Goal: Task Accomplishment & Management: Manage account settings

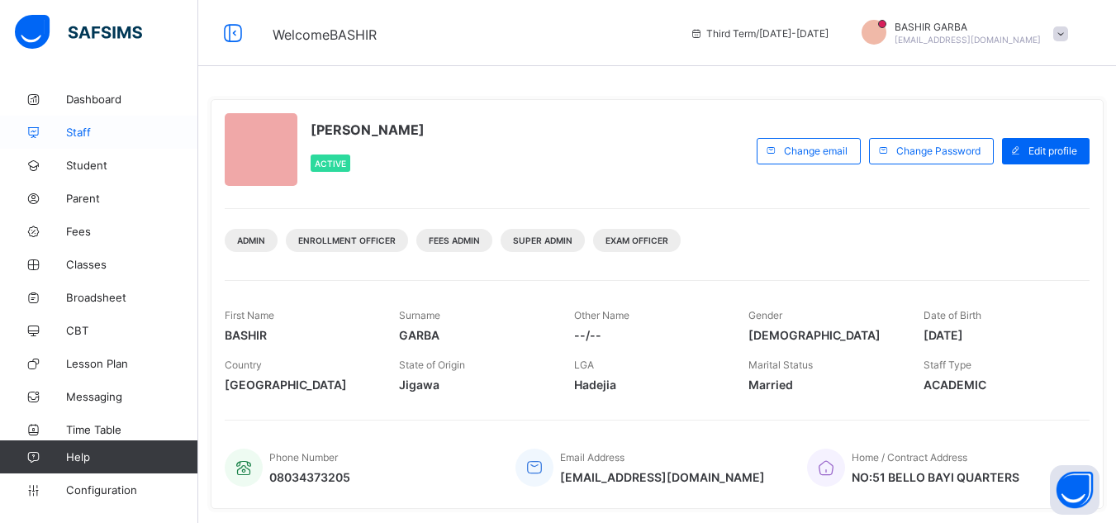
click at [89, 128] on span "Staff" at bounding box center [132, 132] width 132 height 13
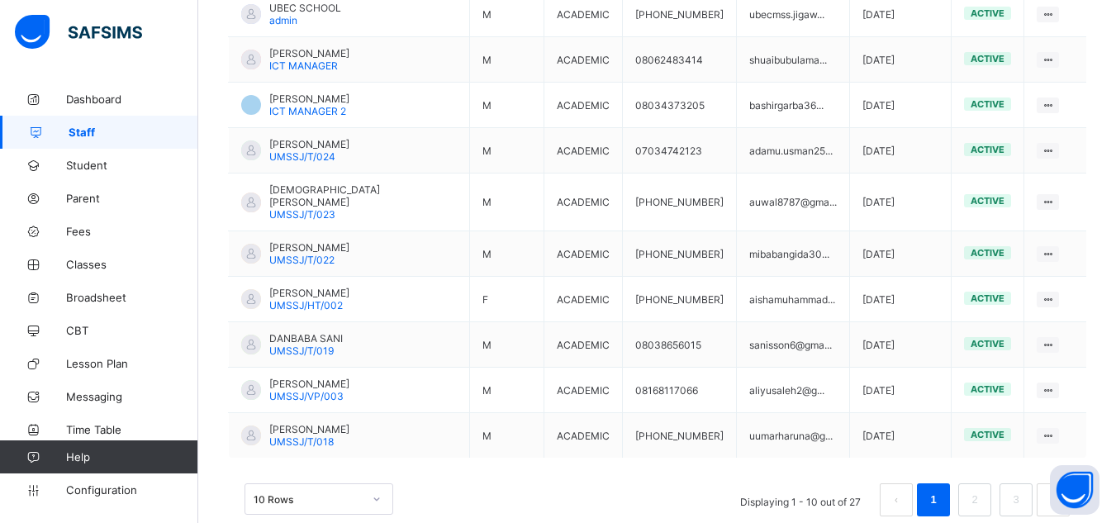
scroll to position [478, 0]
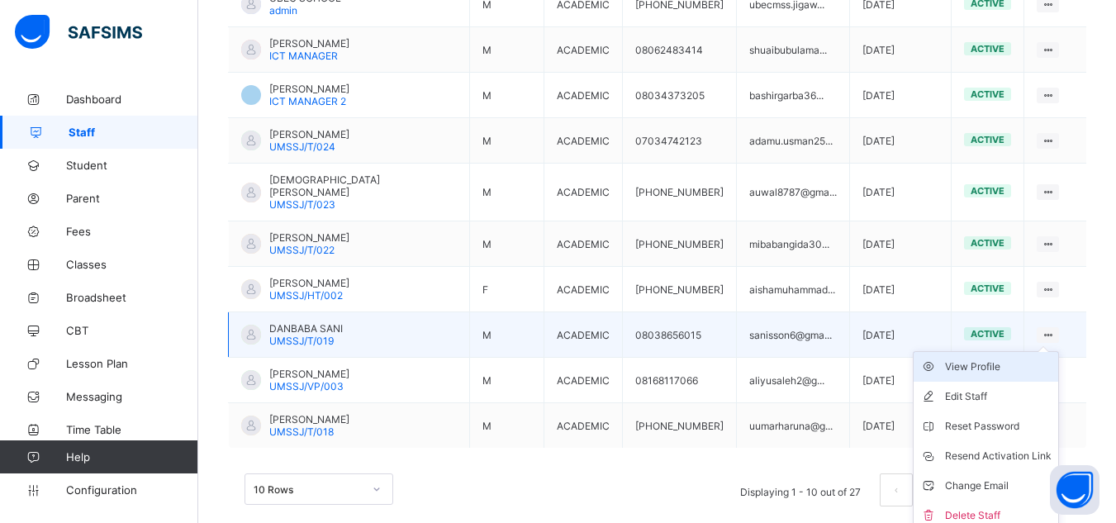
click at [1009, 352] on li "View Profile" at bounding box center [986, 367] width 145 height 30
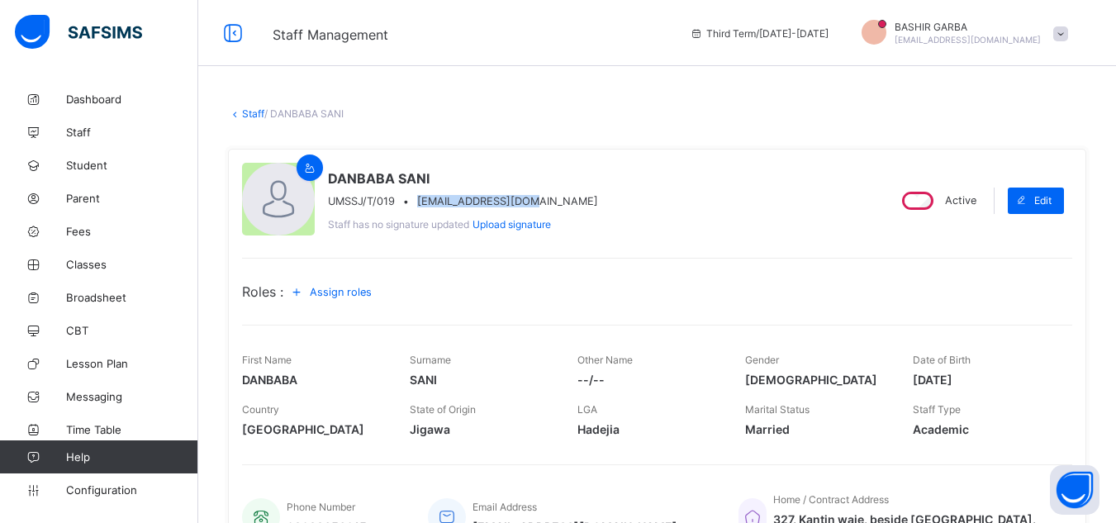
drag, startPoint x: 416, startPoint y: 202, endPoint x: 532, endPoint y: 201, distance: 116.5
click at [532, 201] on div "UMSSJ/T/019 • sanisson6@gmail.com" at bounding box center [463, 201] width 270 height 12
copy span "sanisson6@gmail.com"
click at [1068, 32] on span at bounding box center [1061, 33] width 15 height 15
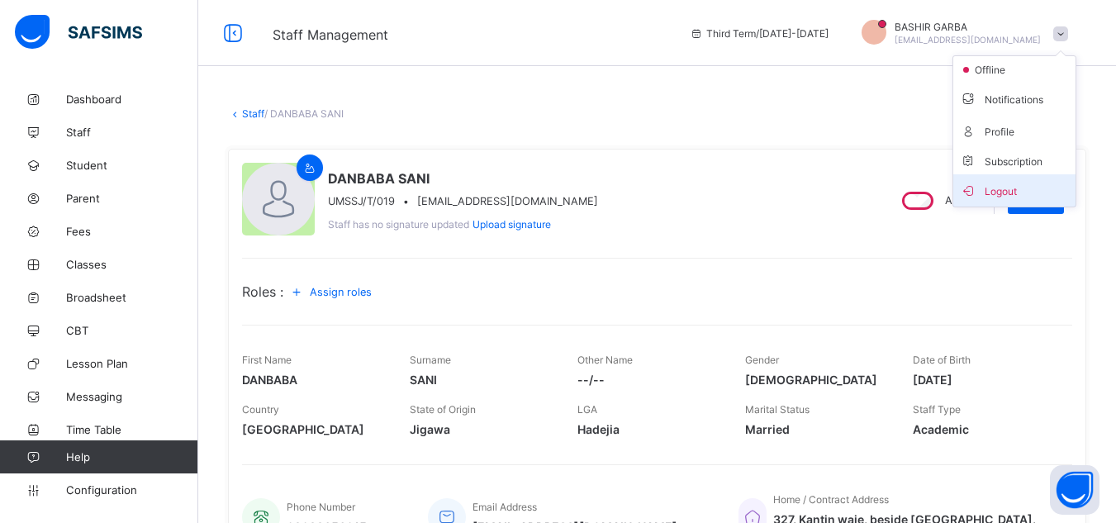
click at [1011, 181] on span "Logout" at bounding box center [1014, 190] width 109 height 19
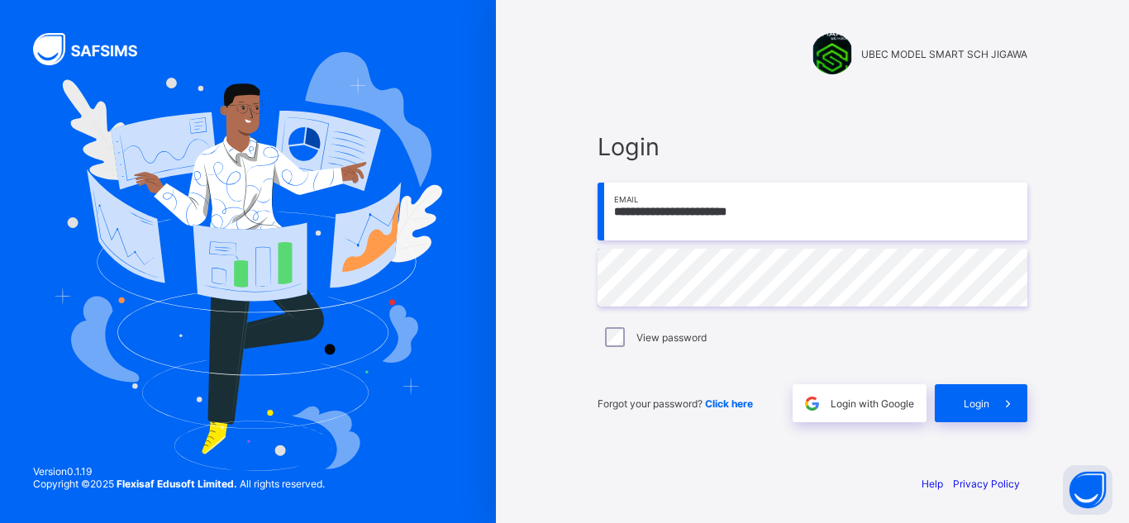
click at [815, 212] on input "**********" at bounding box center [812, 212] width 430 height 58
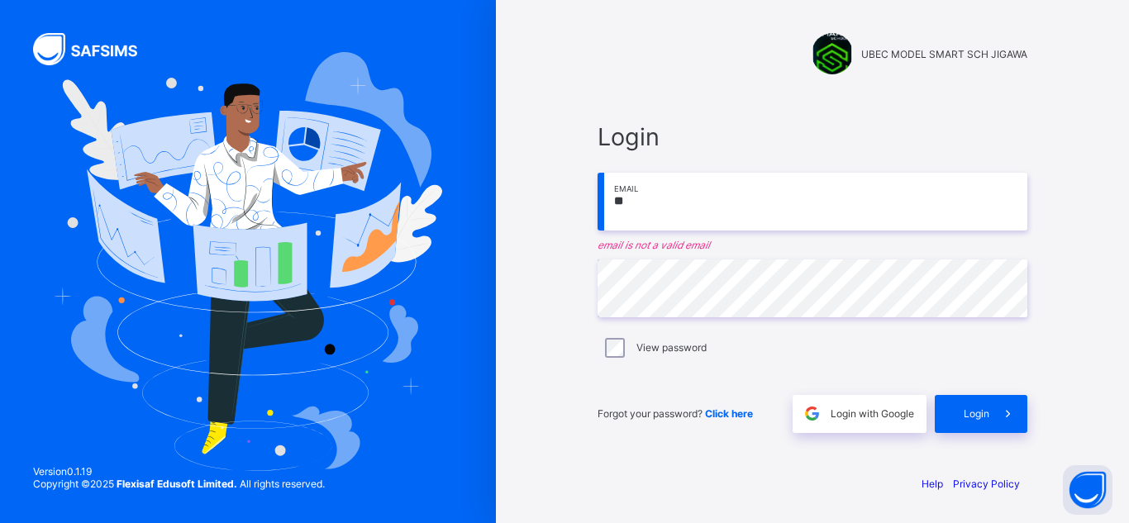
type input "*"
paste input "**********"
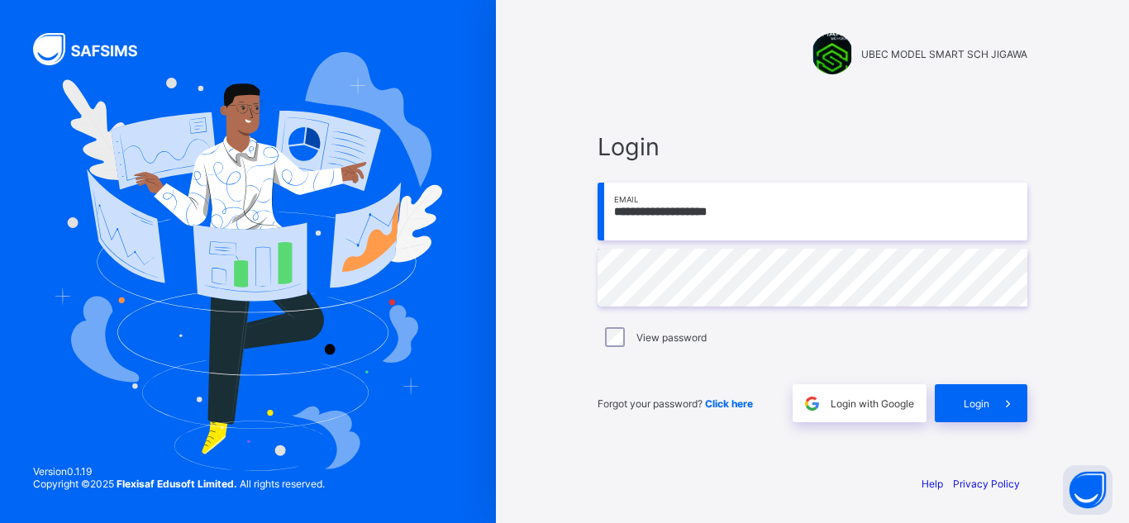
type input "**********"
click at [959, 397] on div "Login" at bounding box center [981, 403] width 93 height 38
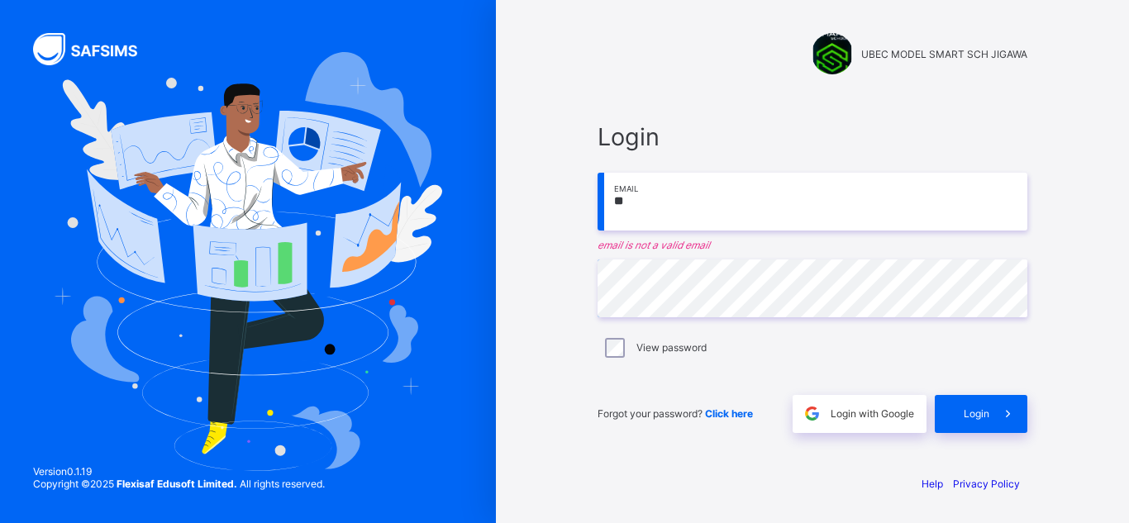
type input "*"
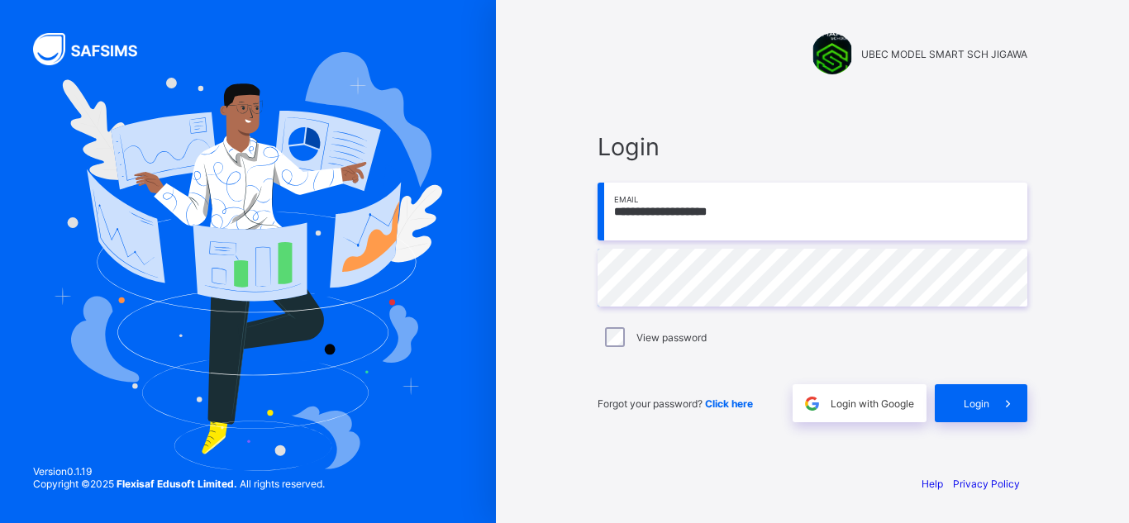
type input "**********"
click at [965, 396] on div "Login" at bounding box center [981, 403] width 93 height 38
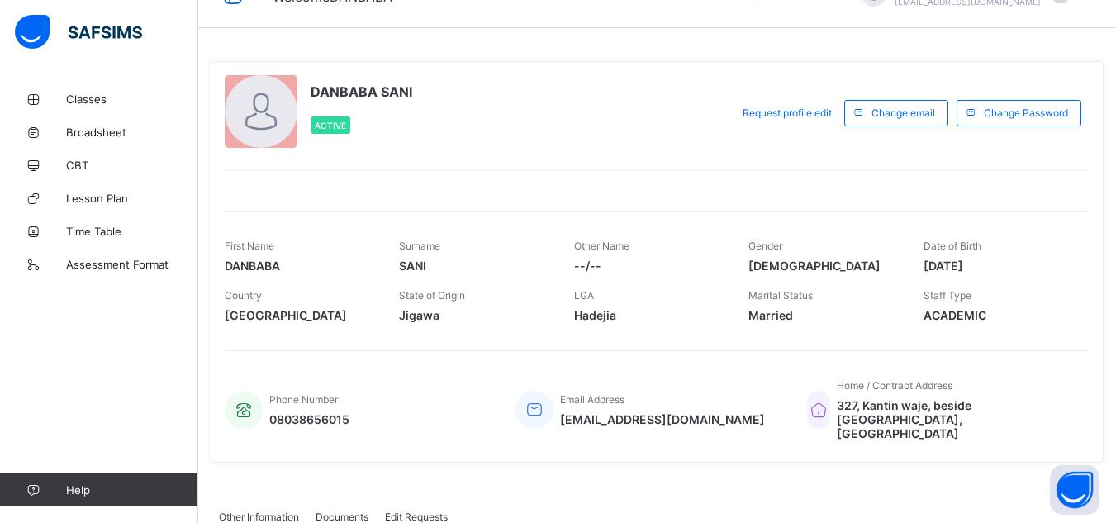
scroll to position [48, 0]
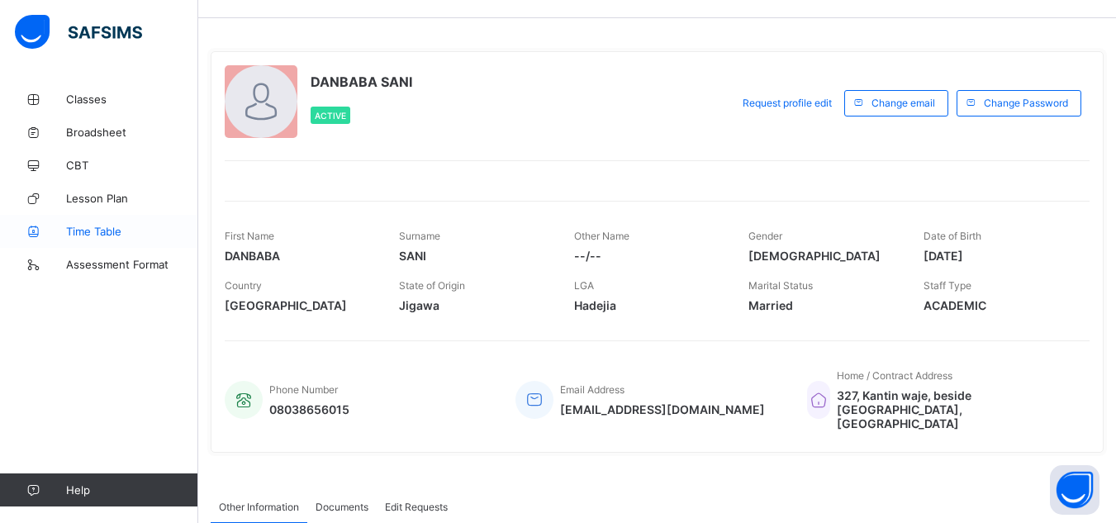
click at [86, 225] on span "Time Table" at bounding box center [132, 231] width 132 height 13
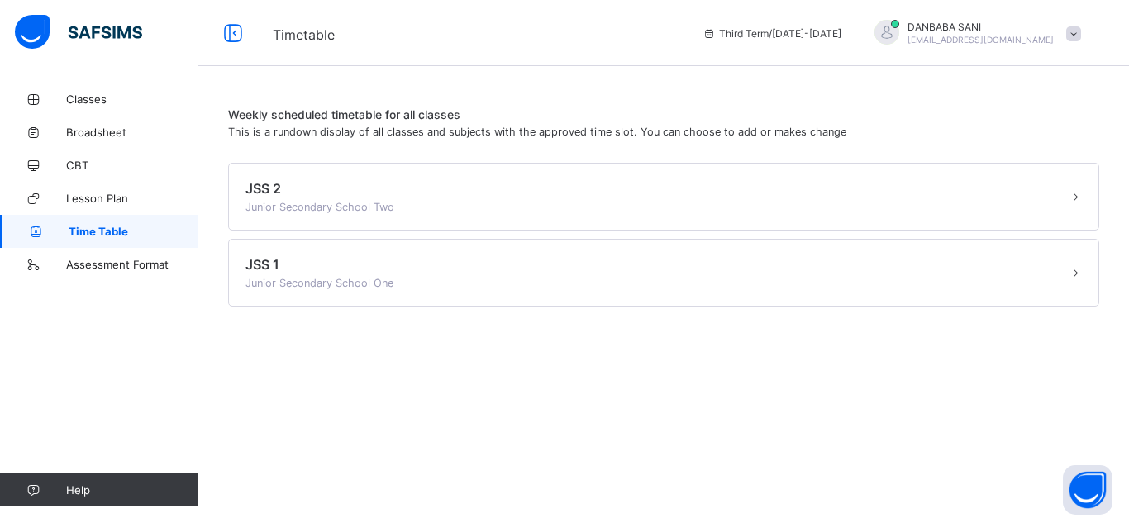
click at [1074, 31] on span at bounding box center [1073, 33] width 15 height 15
click at [1001, 158] on span "Logout" at bounding box center [1027, 163] width 109 height 19
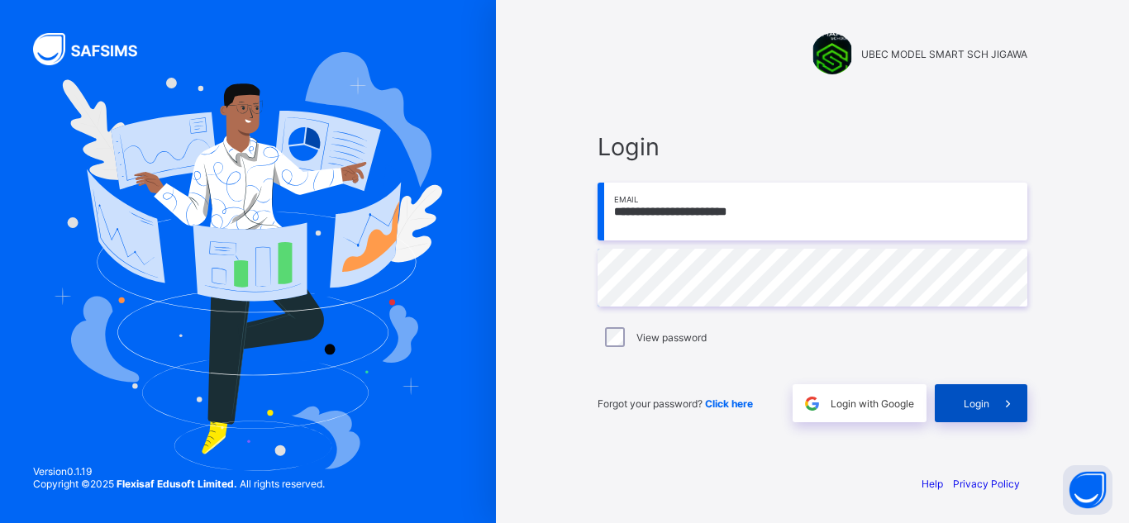
click at [997, 411] on span at bounding box center [1008, 403] width 38 height 38
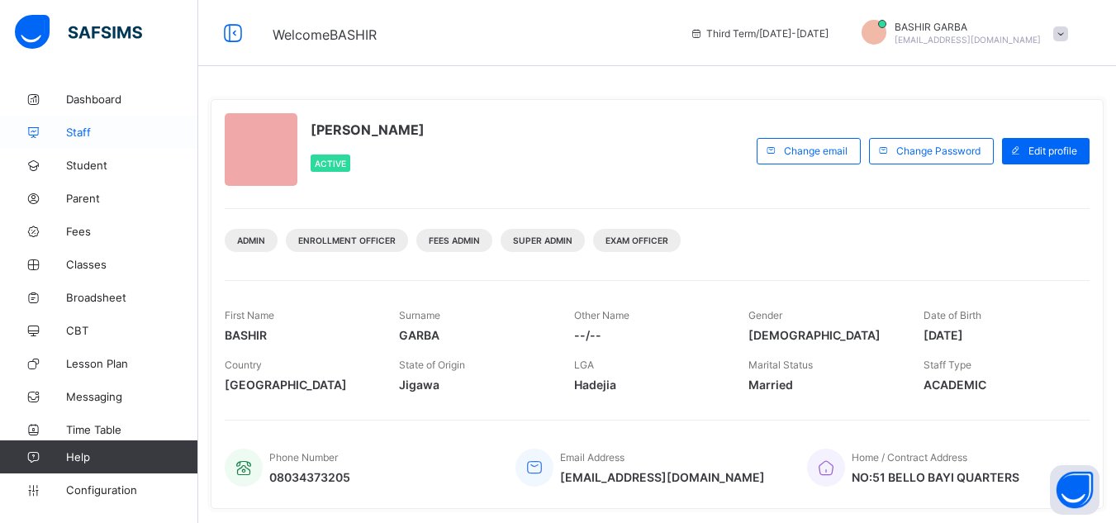
click at [106, 140] on link "Staff" at bounding box center [99, 132] width 198 height 33
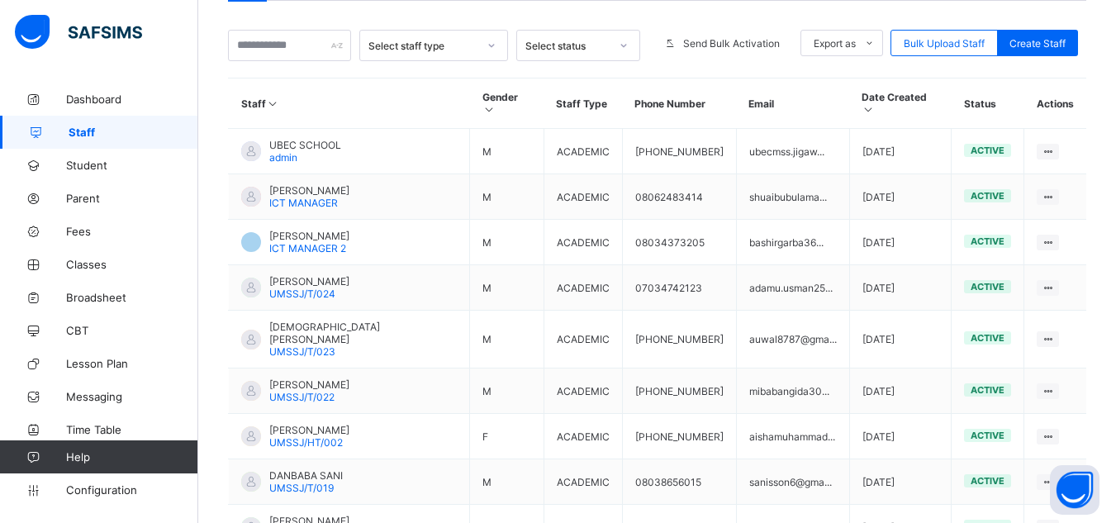
scroll to position [397, 0]
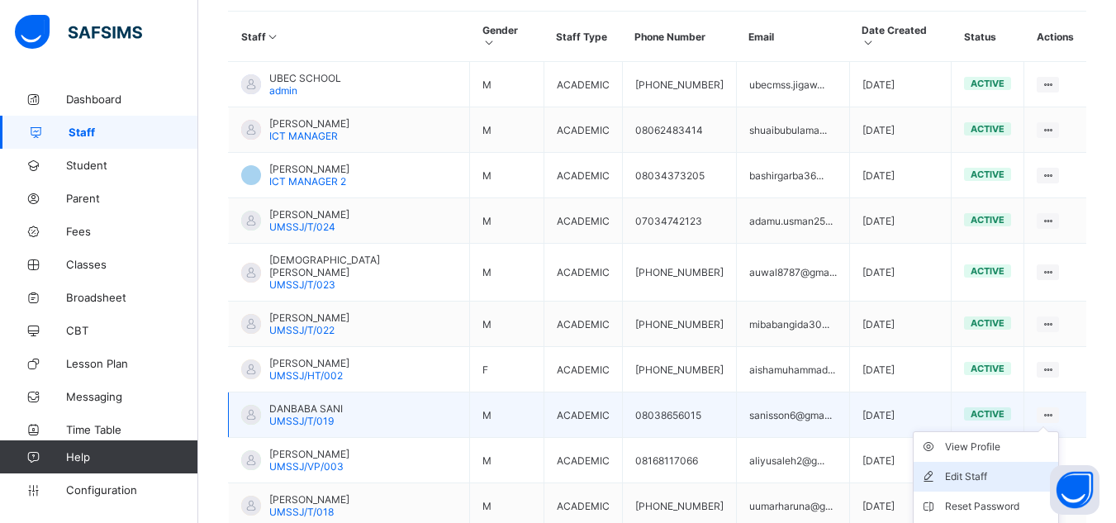
click at [979, 469] on div "Edit Staff" at bounding box center [998, 477] width 107 height 17
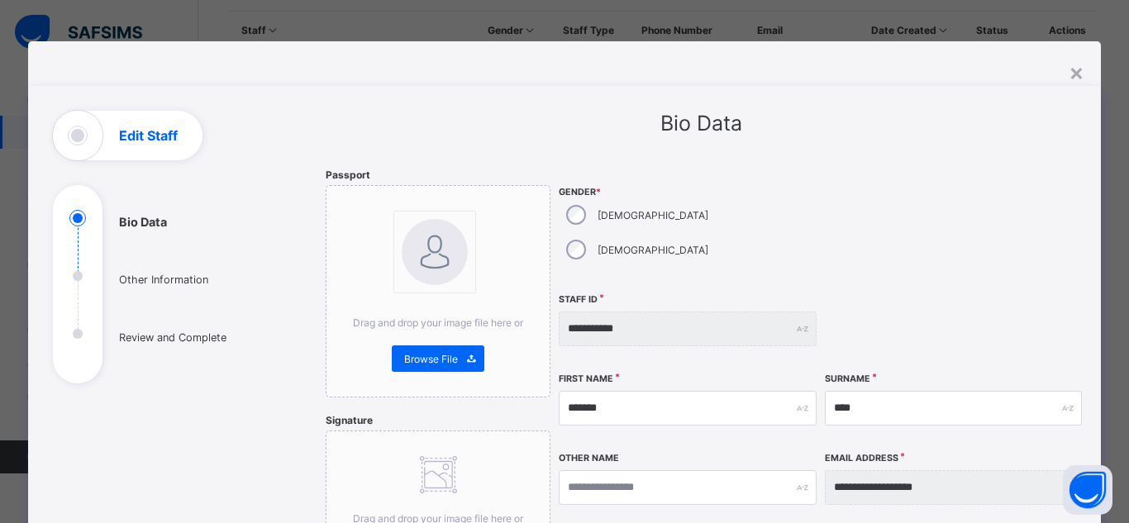
click at [1076, 74] on div "×" at bounding box center [1076, 72] width 16 height 28
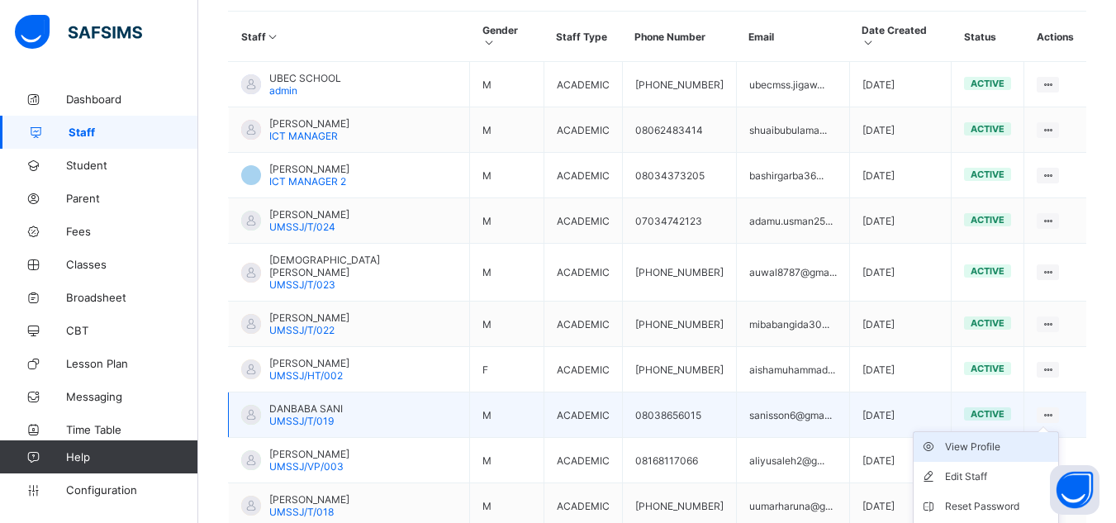
click at [978, 439] on div "View Profile" at bounding box center [998, 447] width 107 height 17
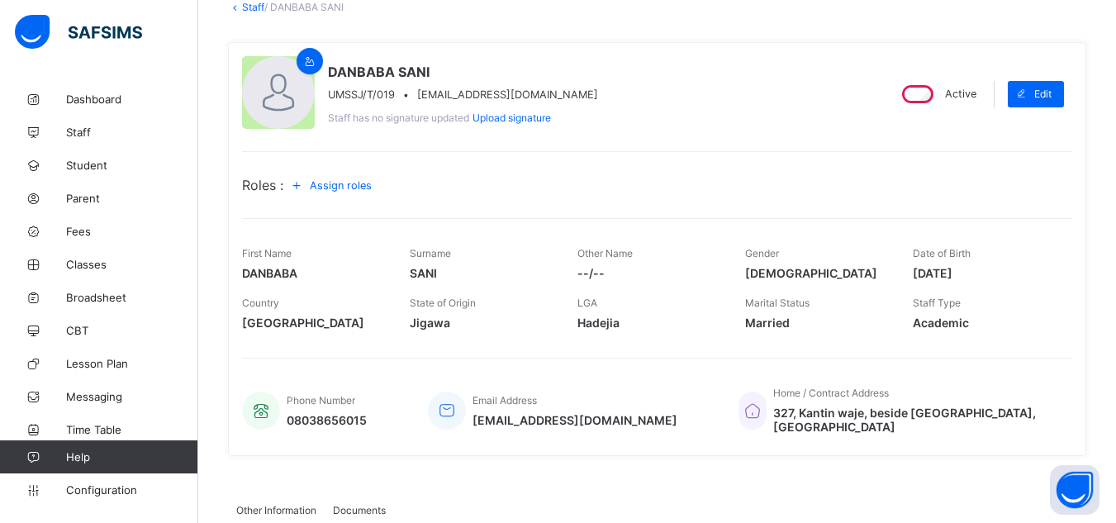
scroll to position [125, 0]
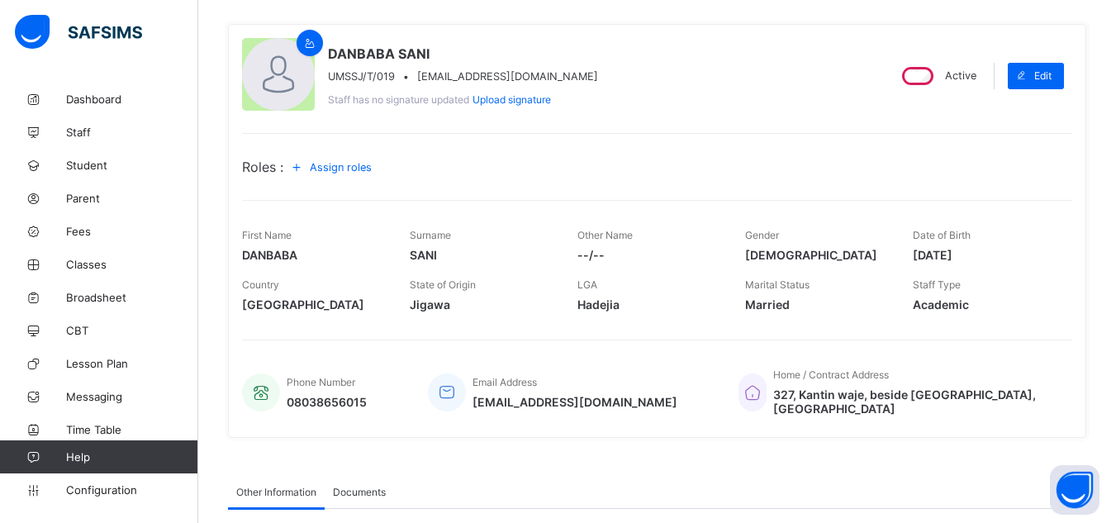
click at [370, 173] on span "Assign roles" at bounding box center [341, 167] width 62 height 12
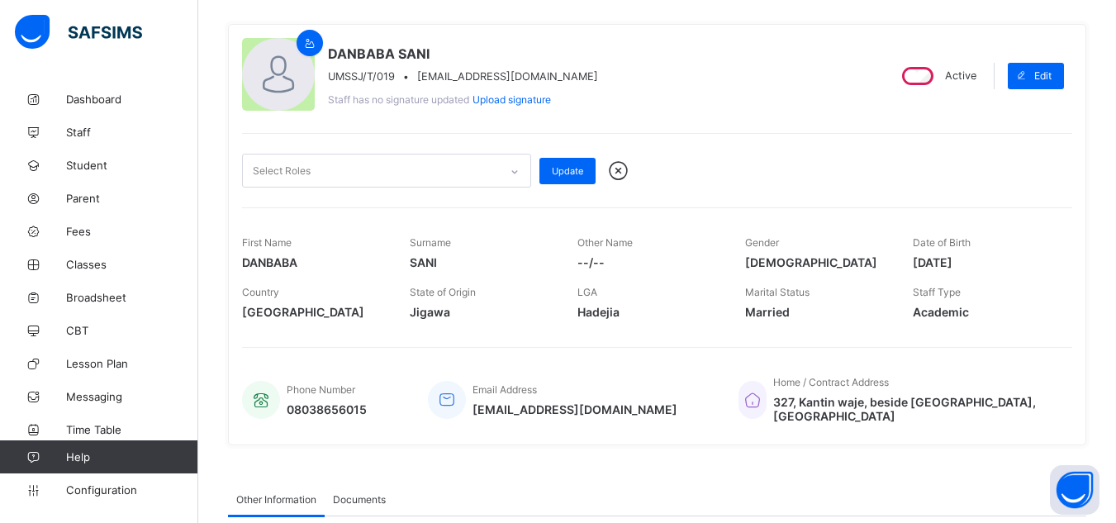
click at [518, 172] on icon at bounding box center [515, 172] width 10 height 17
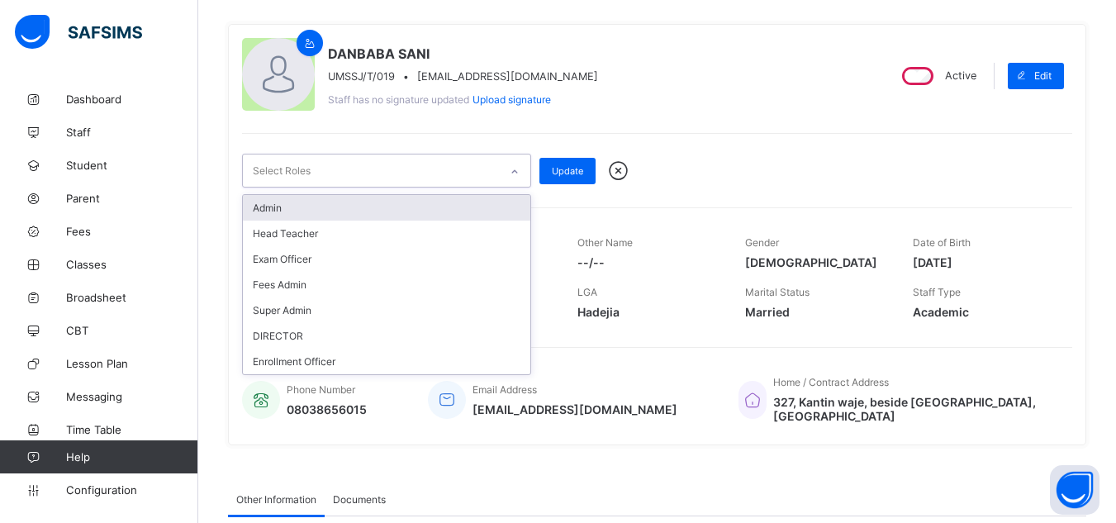
click at [617, 165] on icon at bounding box center [618, 171] width 29 height 25
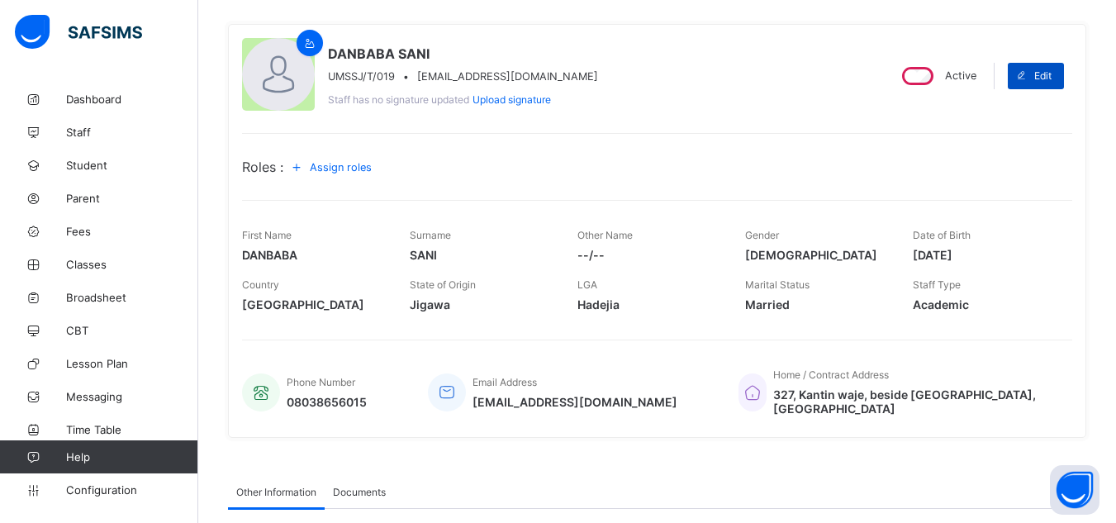
click at [1035, 80] on span at bounding box center [1021, 76] width 26 height 26
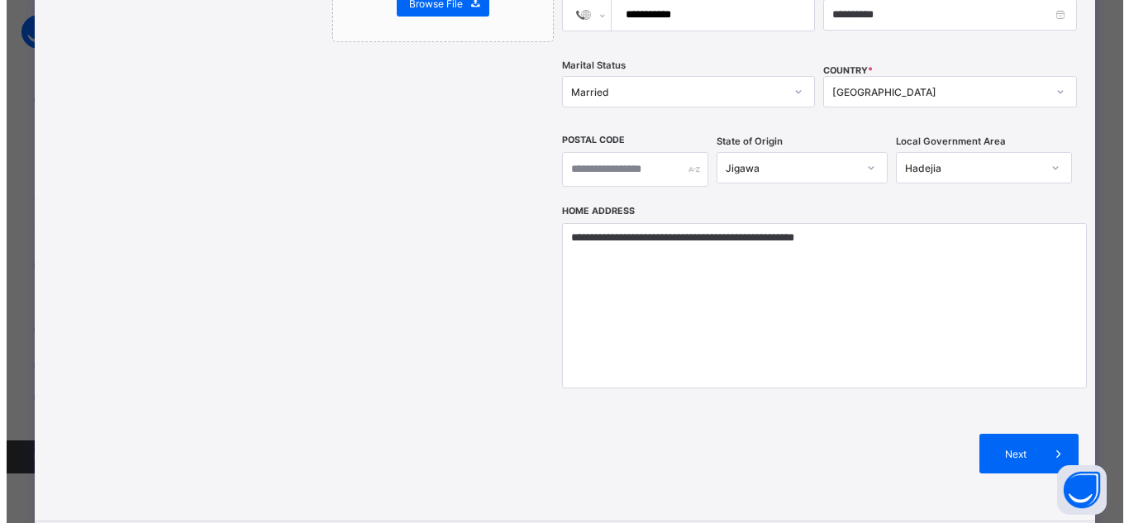
scroll to position [633, 0]
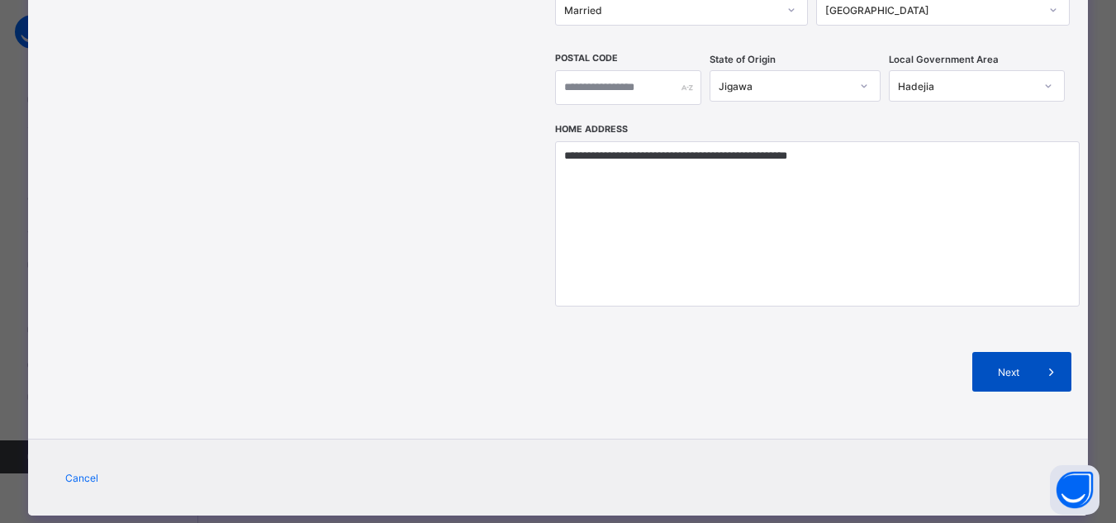
click at [1044, 352] on span at bounding box center [1052, 372] width 40 height 40
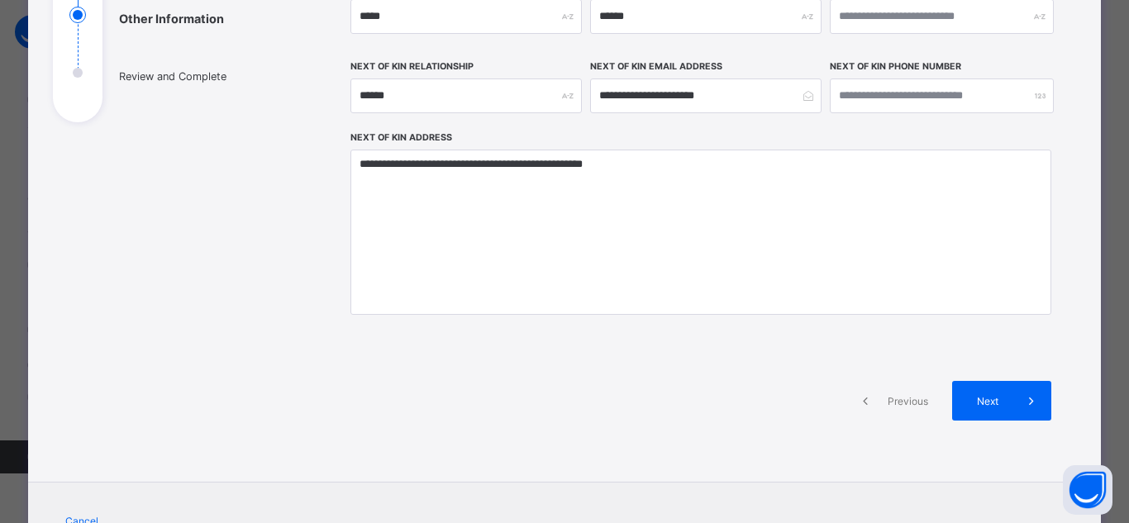
scroll to position [309, 0]
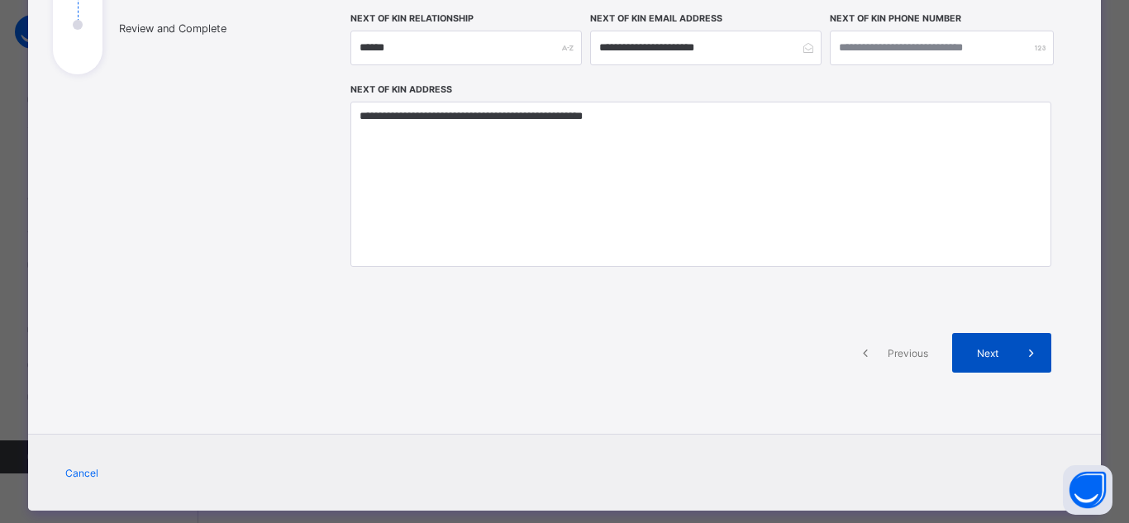
click at [974, 345] on div "Next" at bounding box center [1001, 353] width 99 height 40
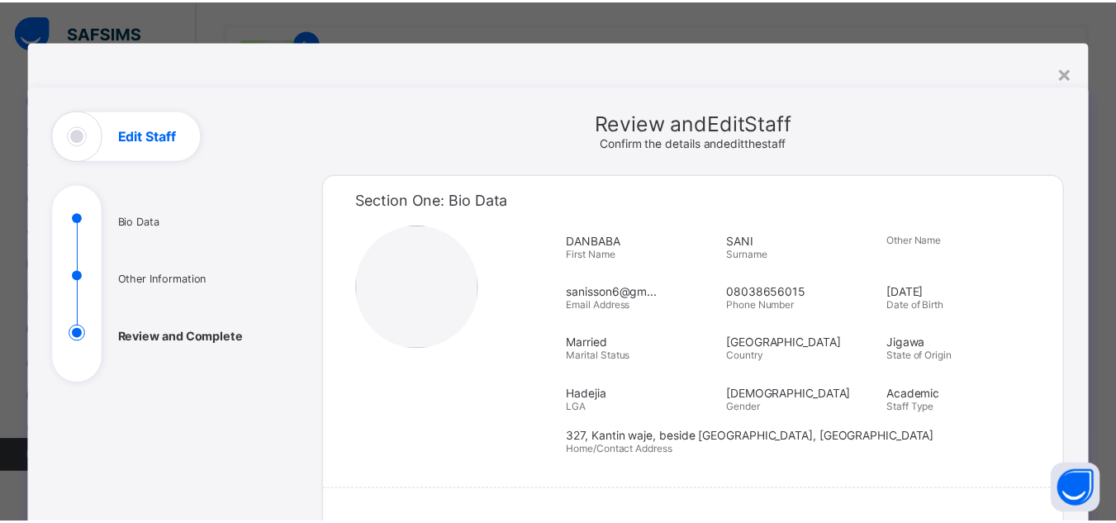
scroll to position [5, 0]
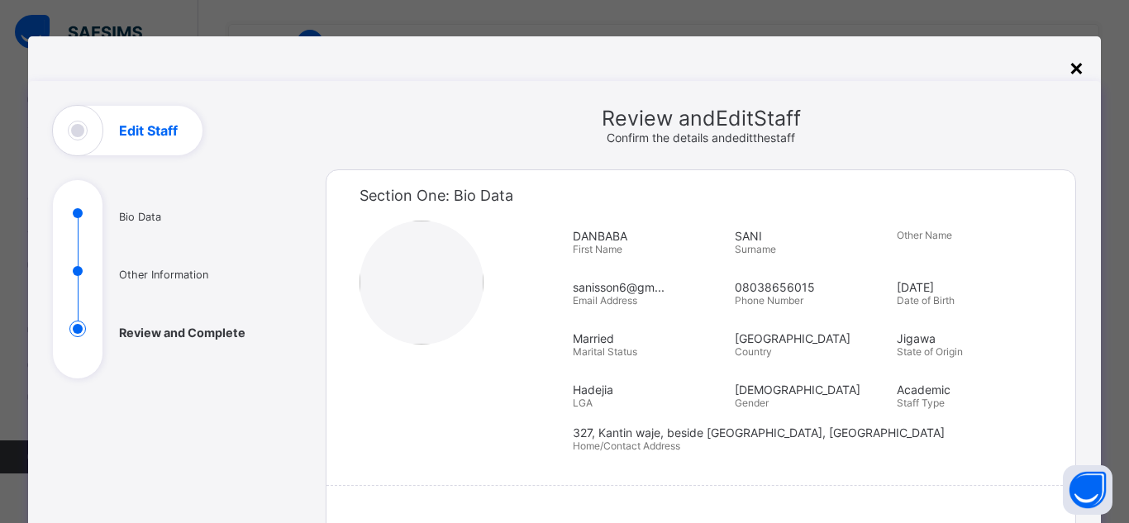
click at [1072, 61] on div "×" at bounding box center [1076, 67] width 16 height 28
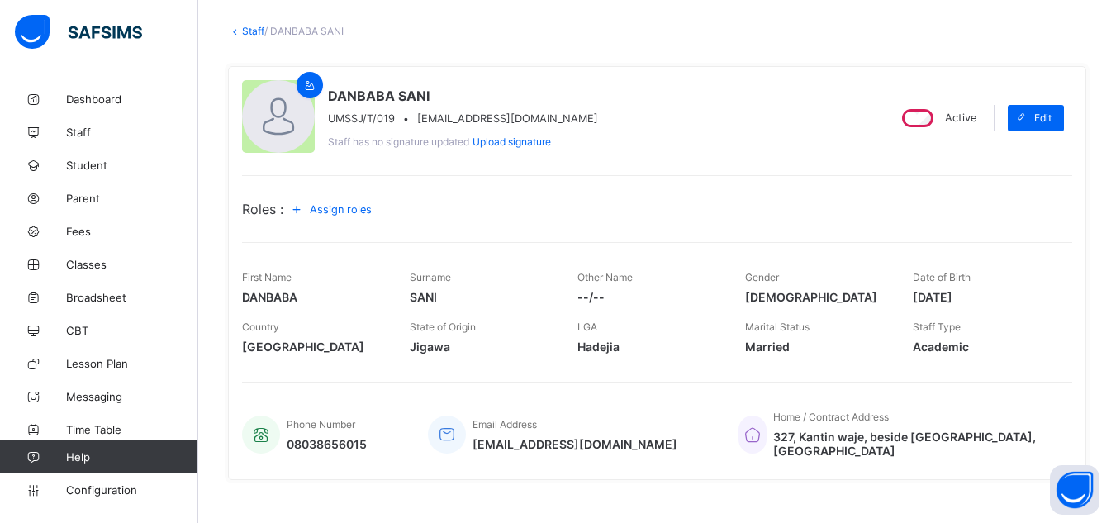
scroll to position [74, 0]
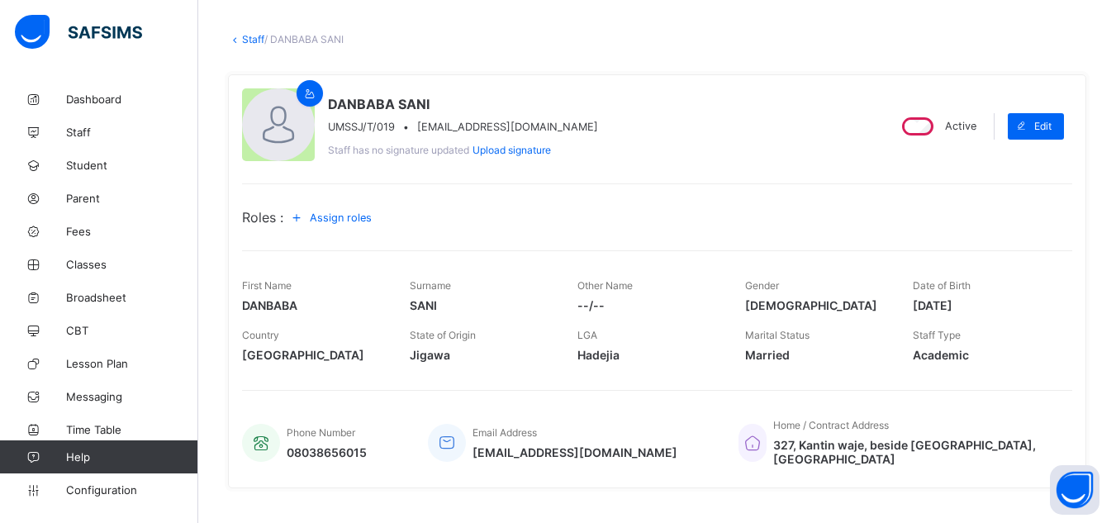
click at [306, 215] on icon at bounding box center [297, 217] width 18 height 17
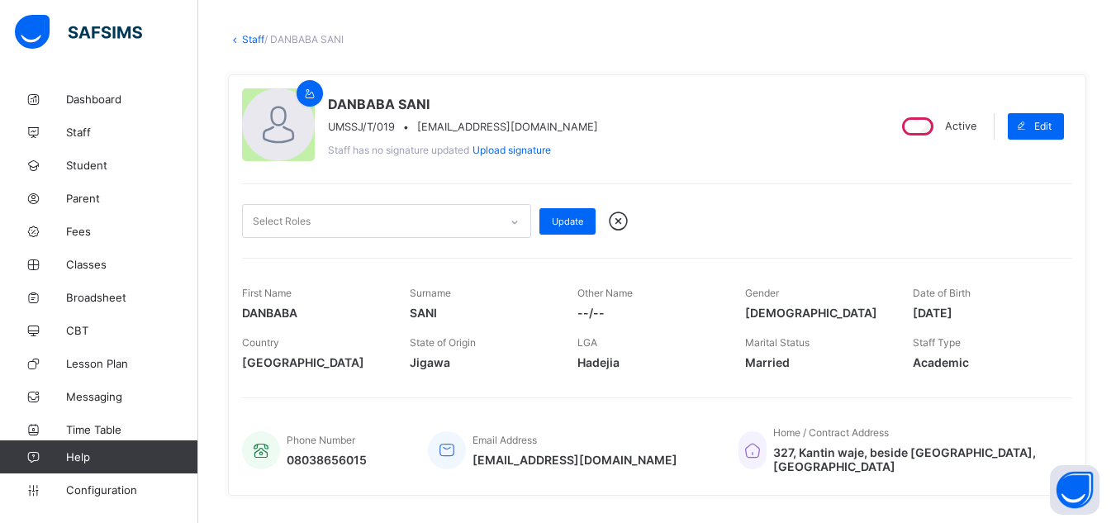
click at [511, 217] on icon at bounding box center [515, 222] width 10 height 17
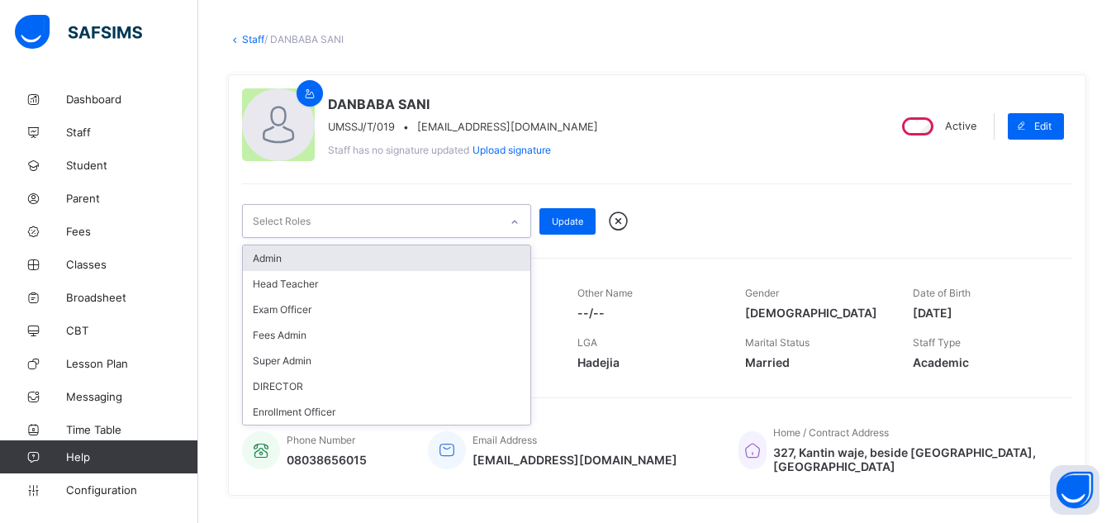
click at [741, 140] on div "DANBABA SANI UMSSJ/T/019 • sanisson6@gmail.com Staff has no signature updated U…" at bounding box center [557, 125] width 631 height 75
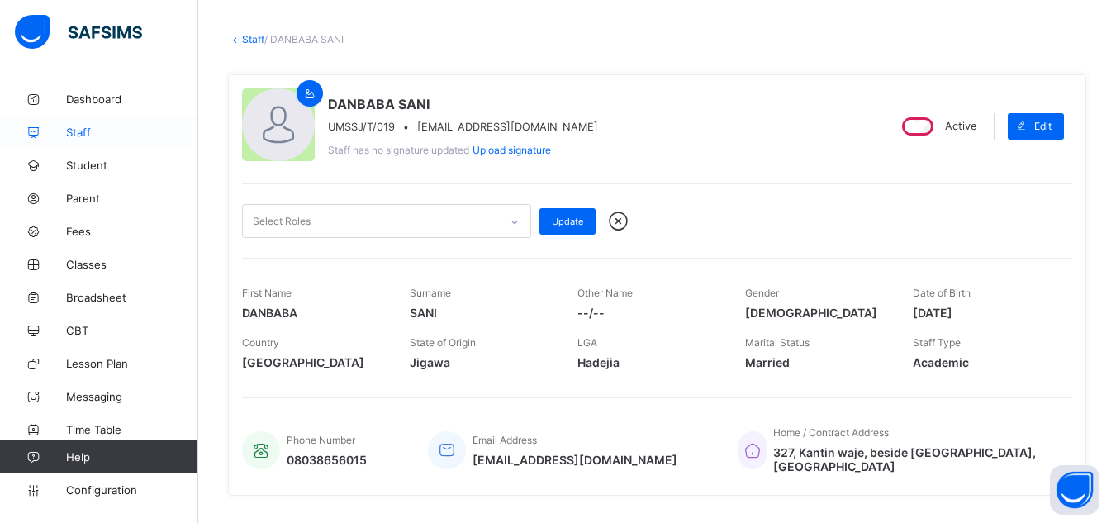
click at [87, 126] on span "Staff" at bounding box center [132, 132] width 132 height 13
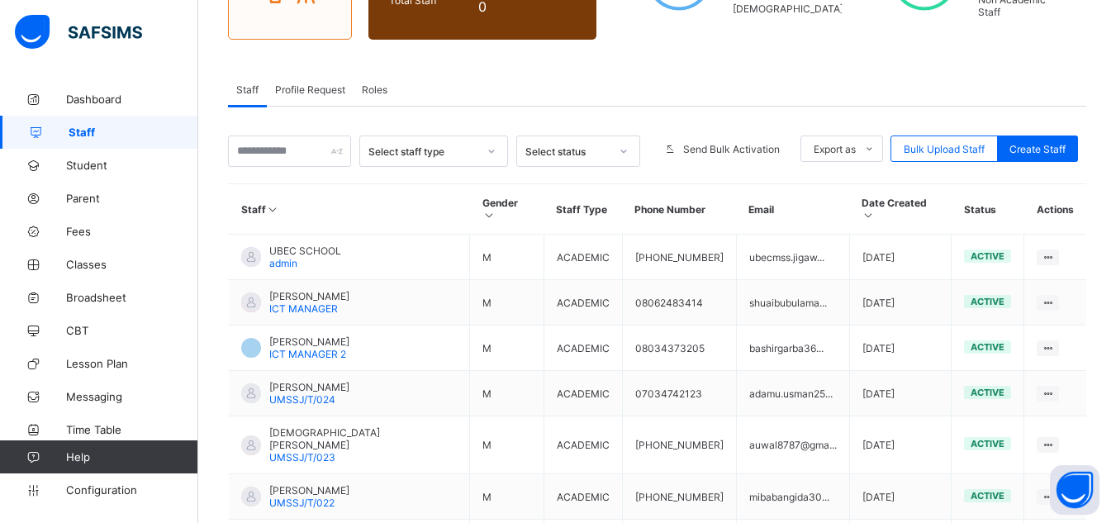
scroll to position [238, 0]
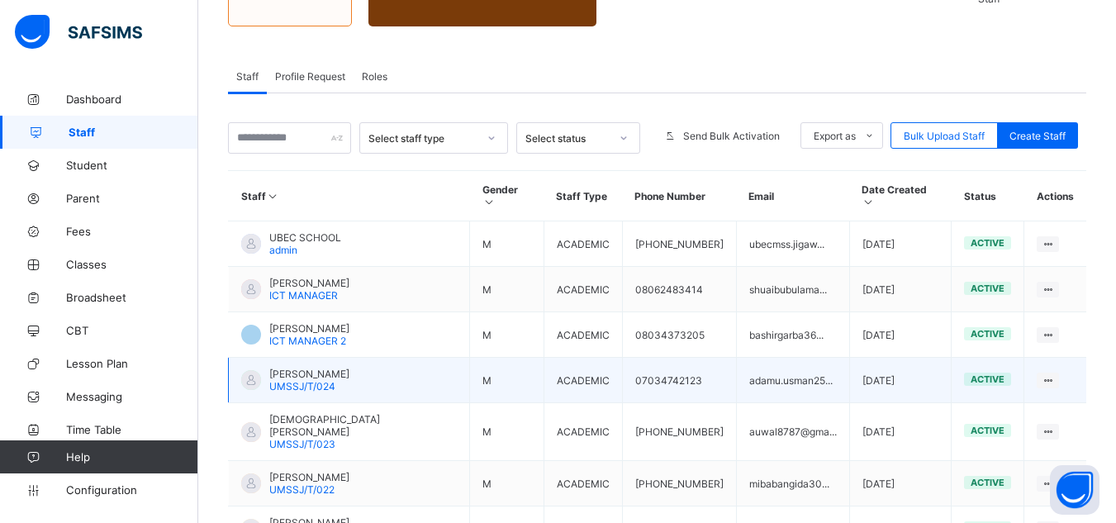
click at [378, 376] on td "ADAMU USMAN UMSSJ/T/024" at bounding box center [349, 380] width 241 height 45
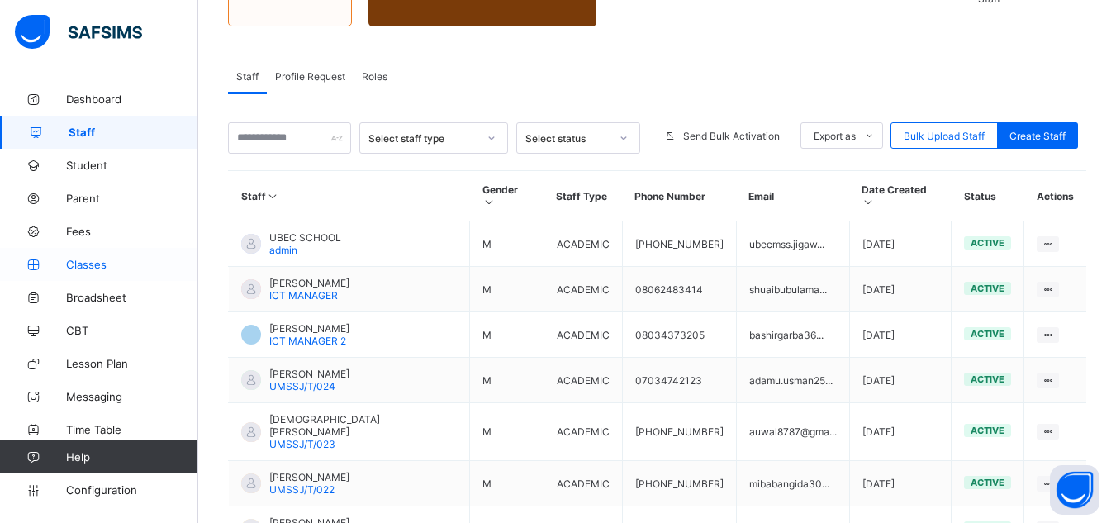
click at [93, 262] on span "Classes" at bounding box center [132, 264] width 132 height 13
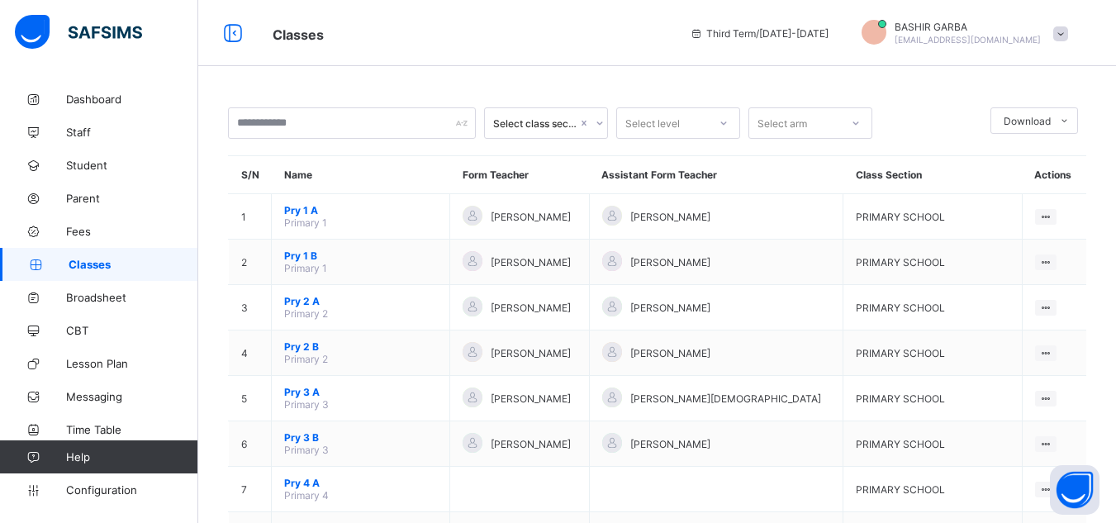
drag, startPoint x: 702, startPoint y: 99, endPoint x: 1007, endPoint y: 162, distance: 311.3
click at [1007, 162] on th "Class Section" at bounding box center [933, 175] width 178 height 38
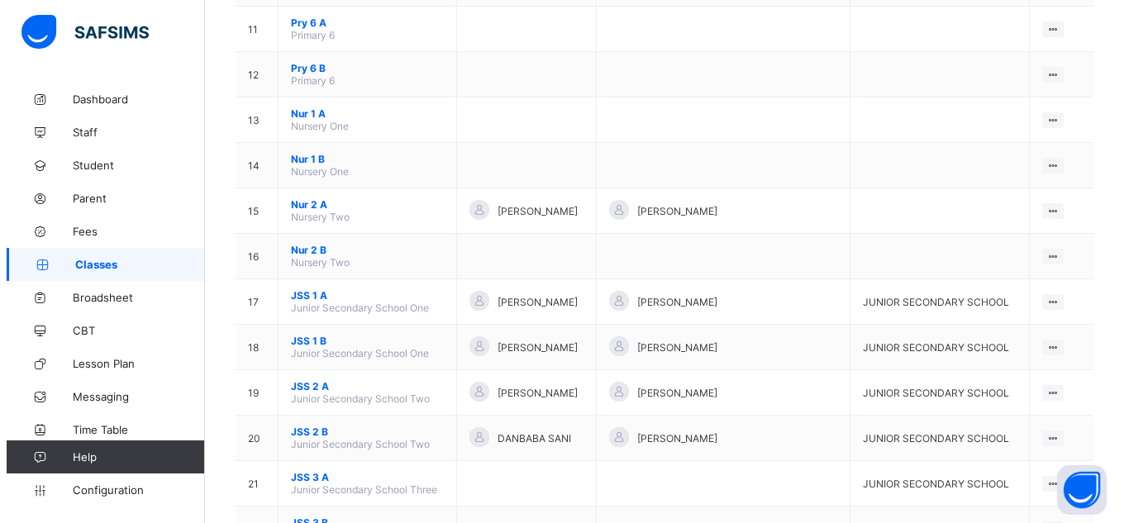
scroll to position [660, 0]
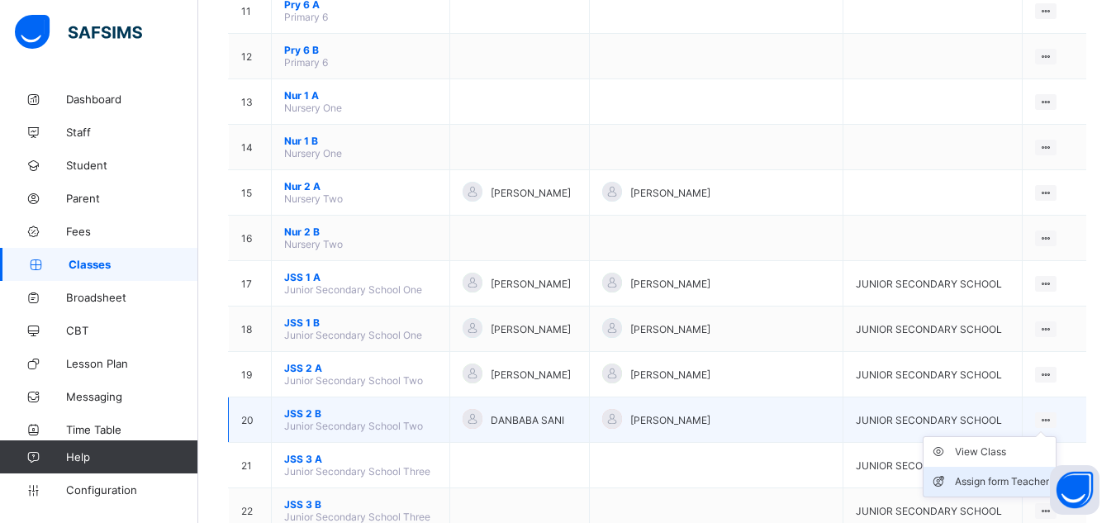
click at [1016, 476] on div "Assign form Teacher" at bounding box center [1002, 481] width 94 height 17
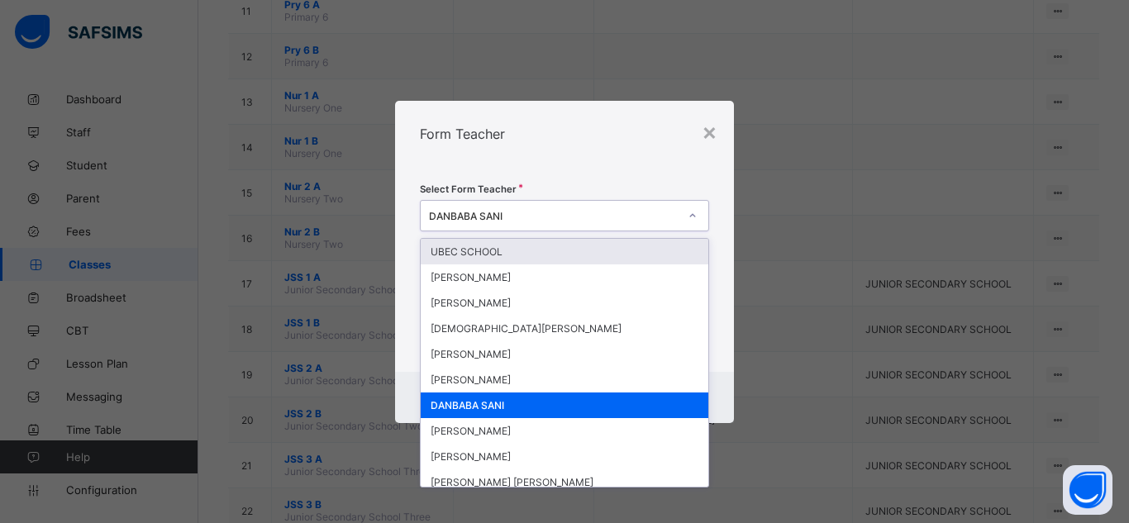
click at [693, 212] on icon at bounding box center [693, 215] width 10 height 17
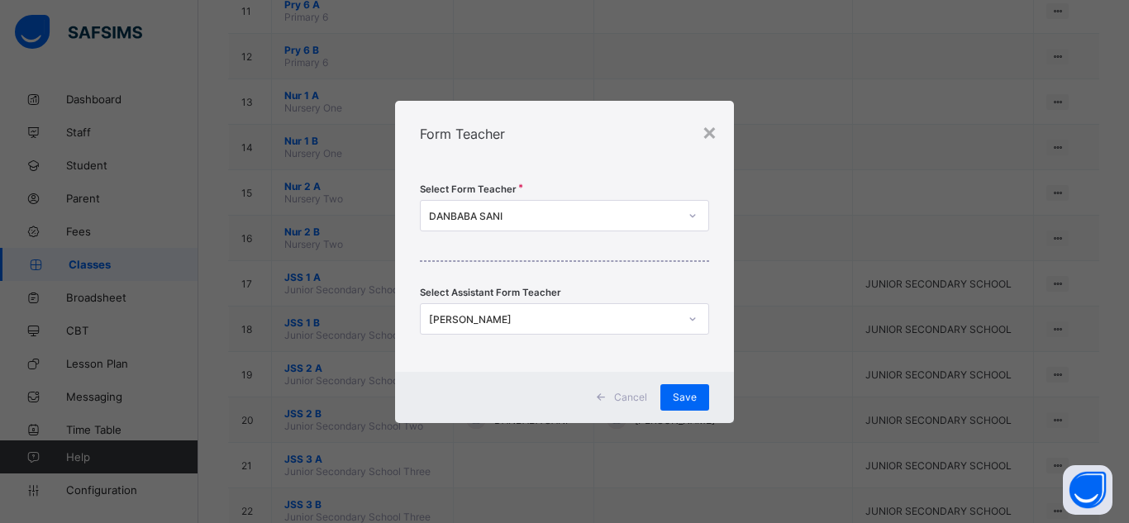
click at [848, 160] on div "× Form Teacher Select Form Teacher DANBABA SANI Select Assistant Form Teacher A…" at bounding box center [564, 261] width 1129 height 523
click at [682, 399] on span "Save" at bounding box center [685, 397] width 24 height 12
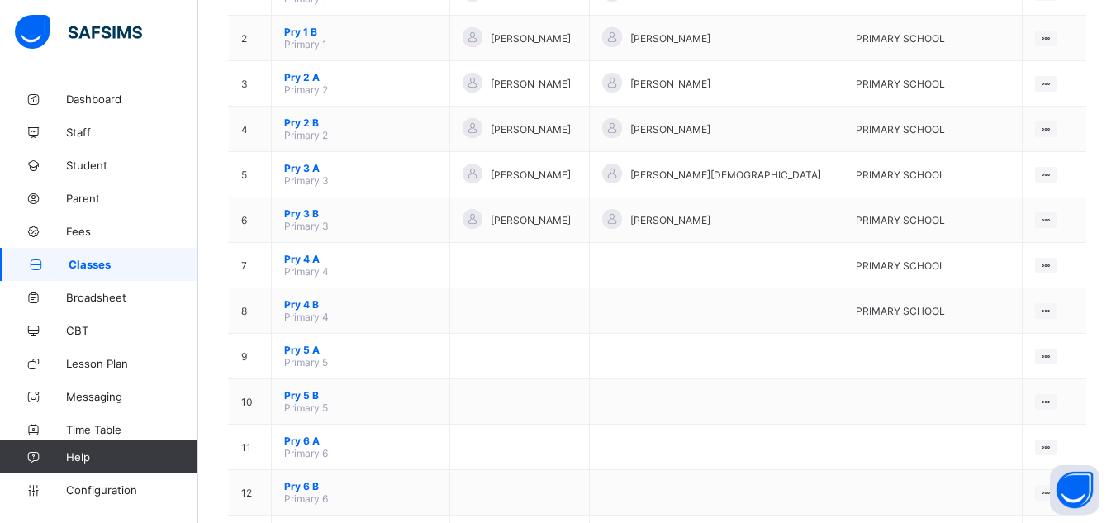
scroll to position [0, 0]
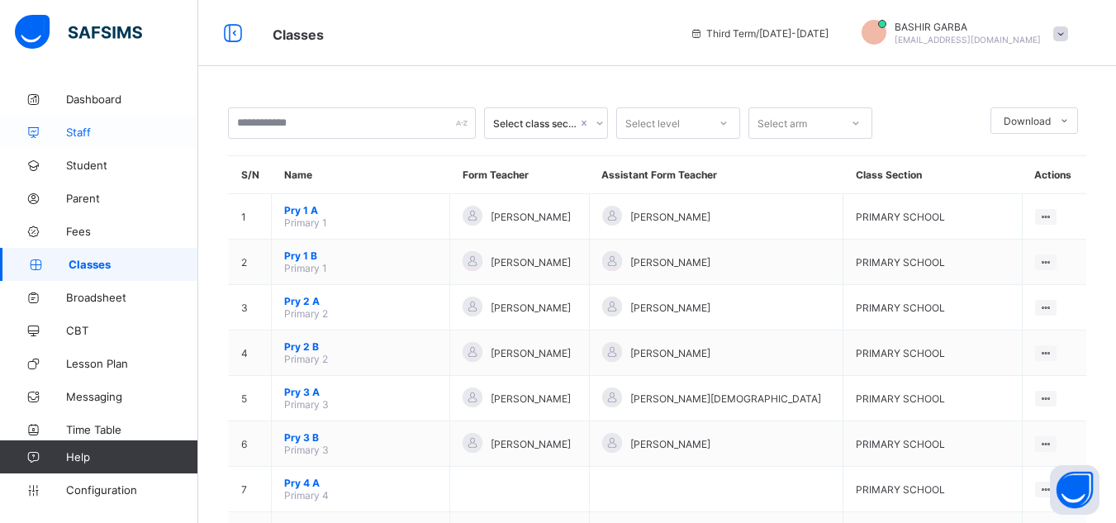
click at [85, 132] on span "Staff" at bounding box center [132, 132] width 132 height 13
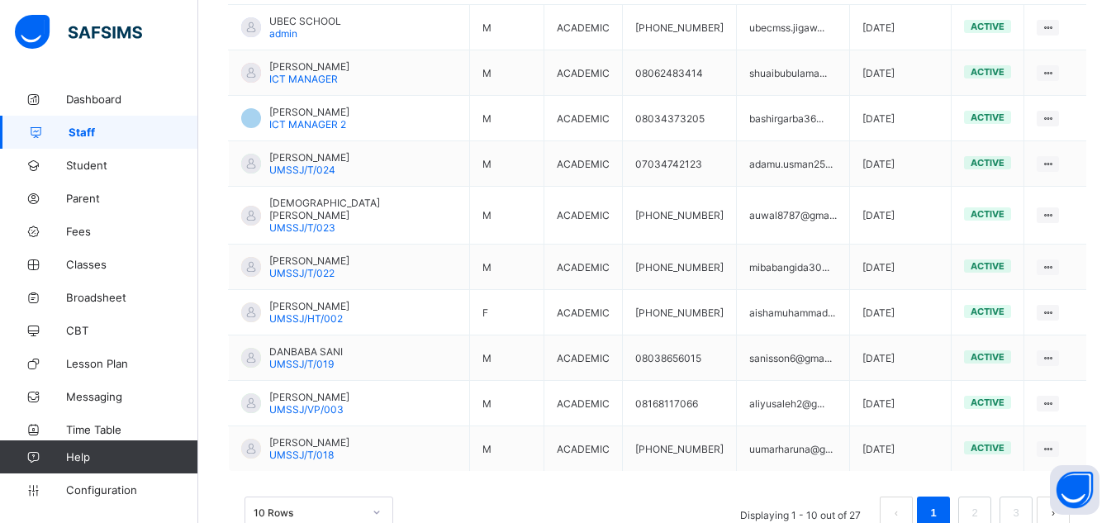
scroll to position [478, 0]
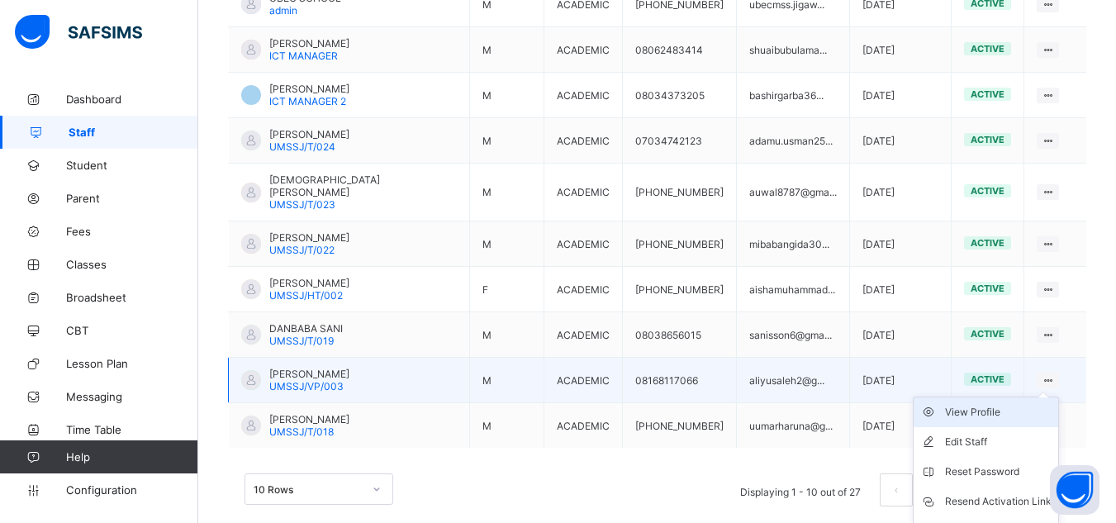
click at [1005, 404] on div "View Profile" at bounding box center [998, 412] width 107 height 17
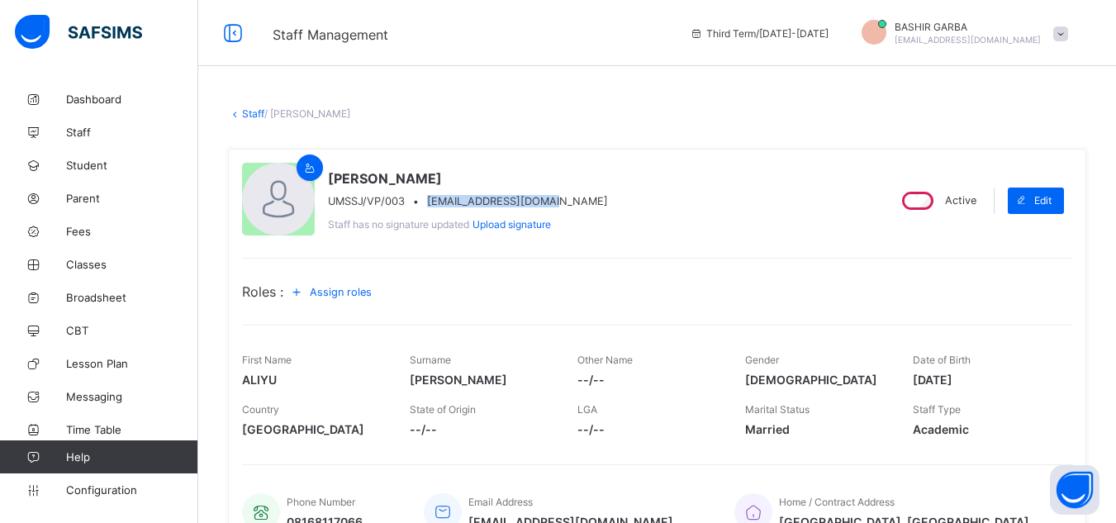
drag, startPoint x: 426, startPoint y: 203, endPoint x: 545, endPoint y: 207, distance: 119.9
click at [545, 207] on div "UMSSJ/VP/003 • aliyusaleh2@gmail.com" at bounding box center [468, 201] width 280 height 12
copy span "aliyusaleh2@gmail.com"
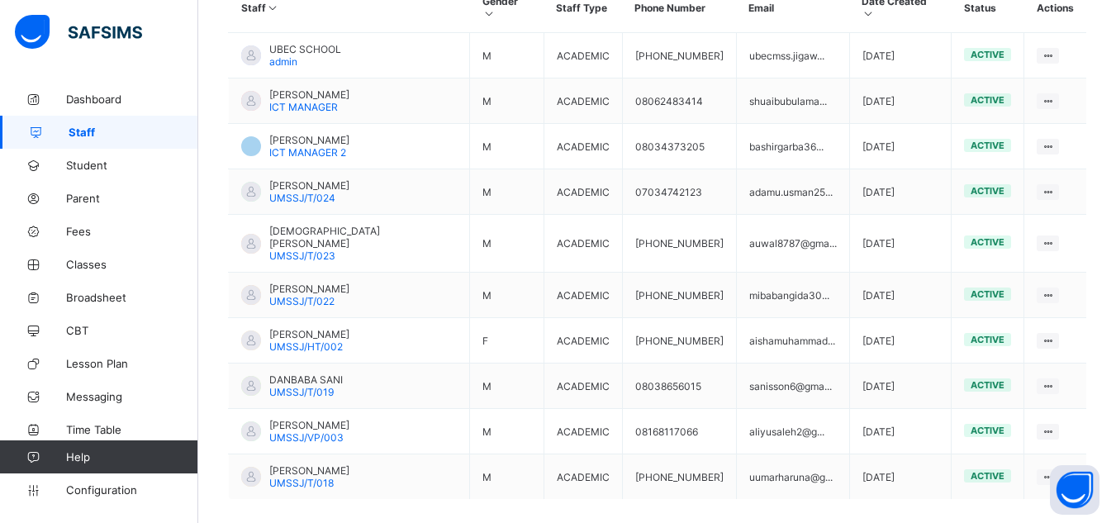
scroll to position [477, 0]
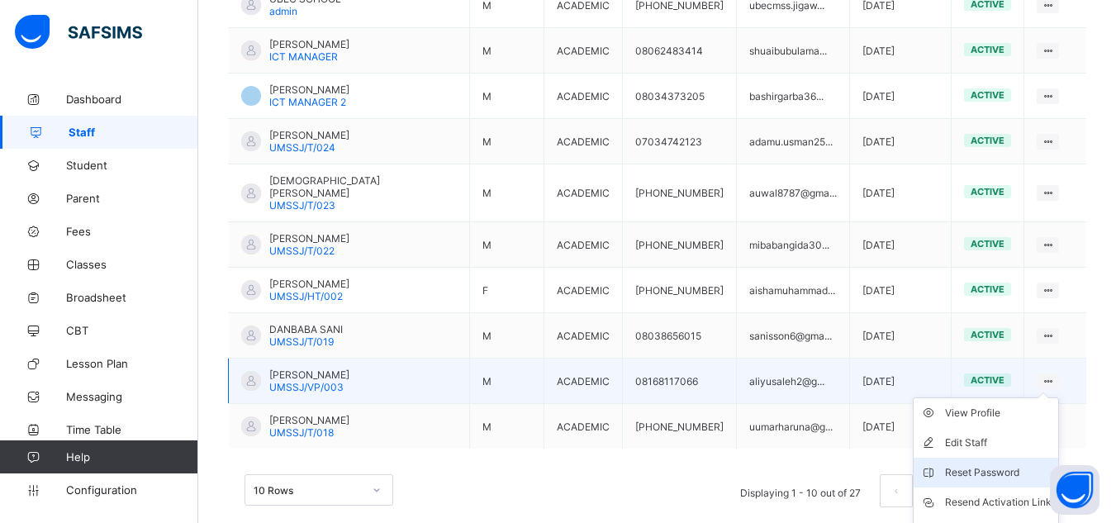
click at [996, 464] on div "Reset Password" at bounding box center [998, 472] width 107 height 17
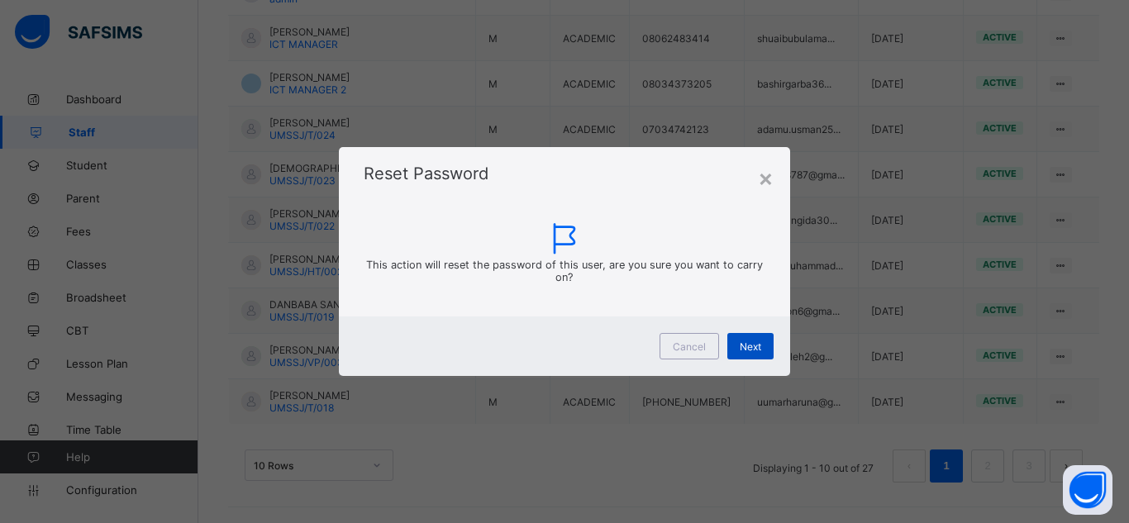
click at [736, 342] on div "Next" at bounding box center [750, 346] width 46 height 26
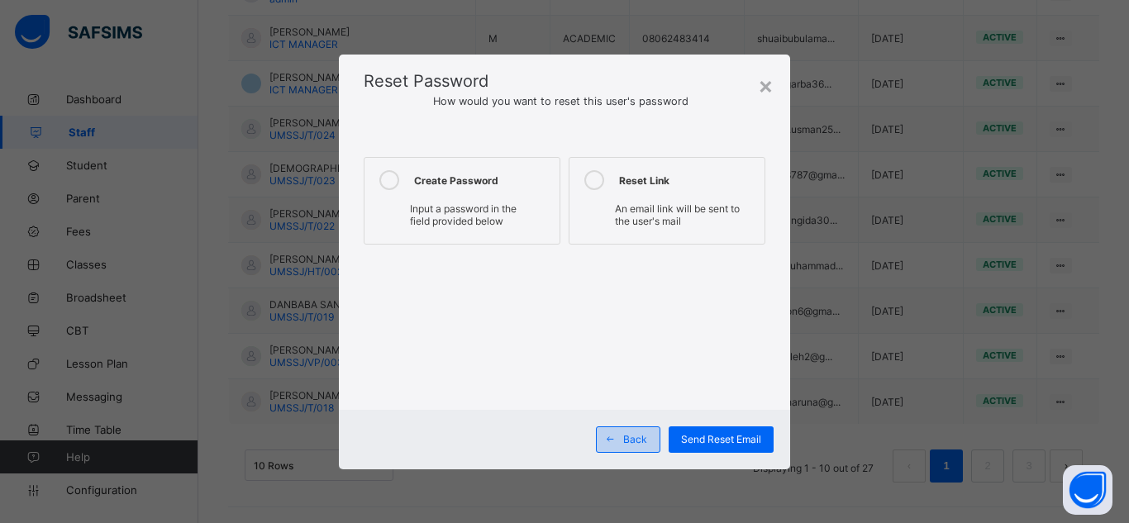
click at [618, 435] on span at bounding box center [610, 439] width 26 height 26
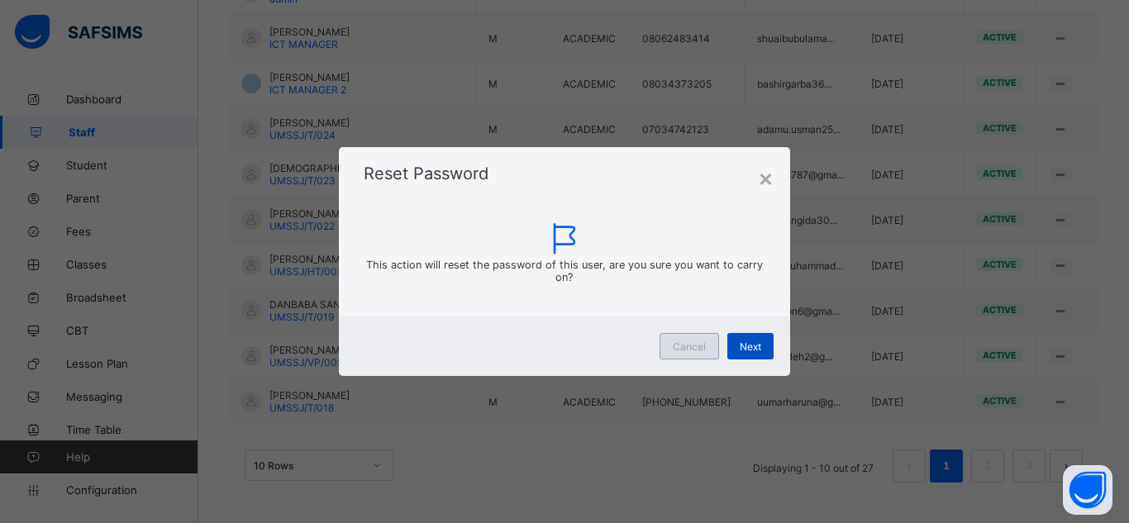
click at [751, 347] on span "Next" at bounding box center [750, 346] width 21 height 12
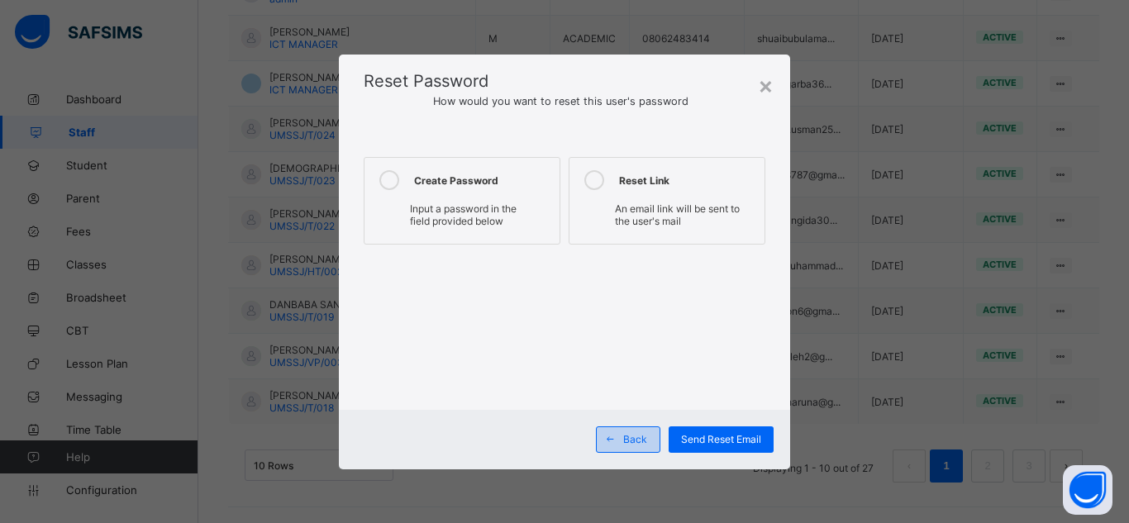
click at [426, 186] on div "Create Password" at bounding box center [482, 180] width 137 height 20
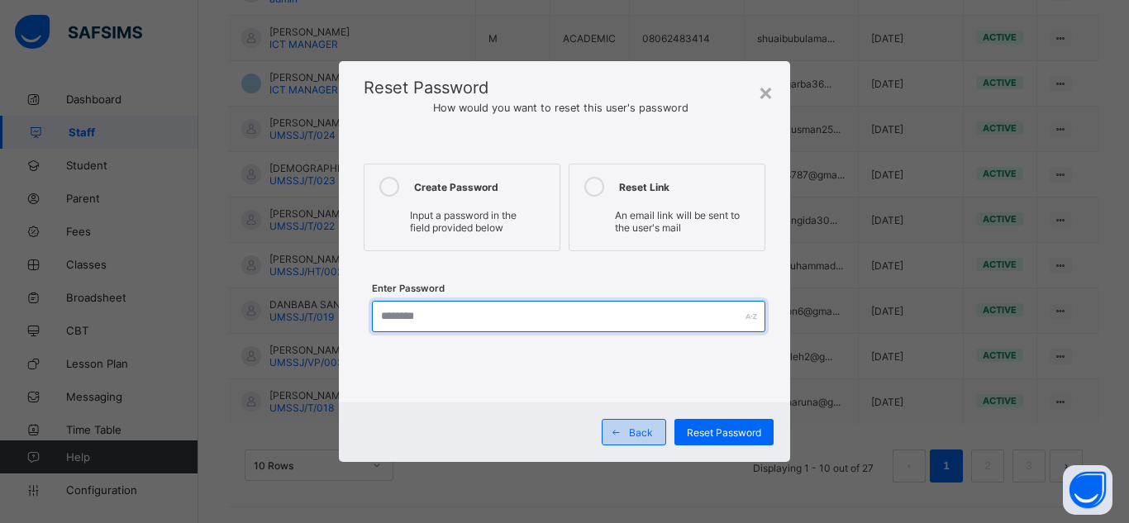
click at [395, 316] on input "text" at bounding box center [568, 316] width 393 height 31
type input "********"
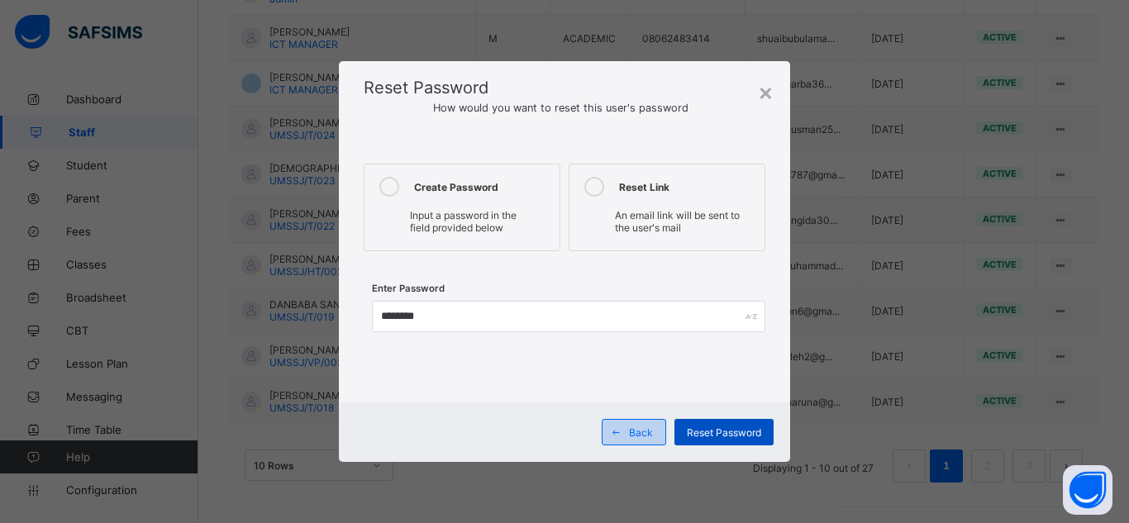
click at [717, 428] on span "Reset Password" at bounding box center [724, 432] width 74 height 12
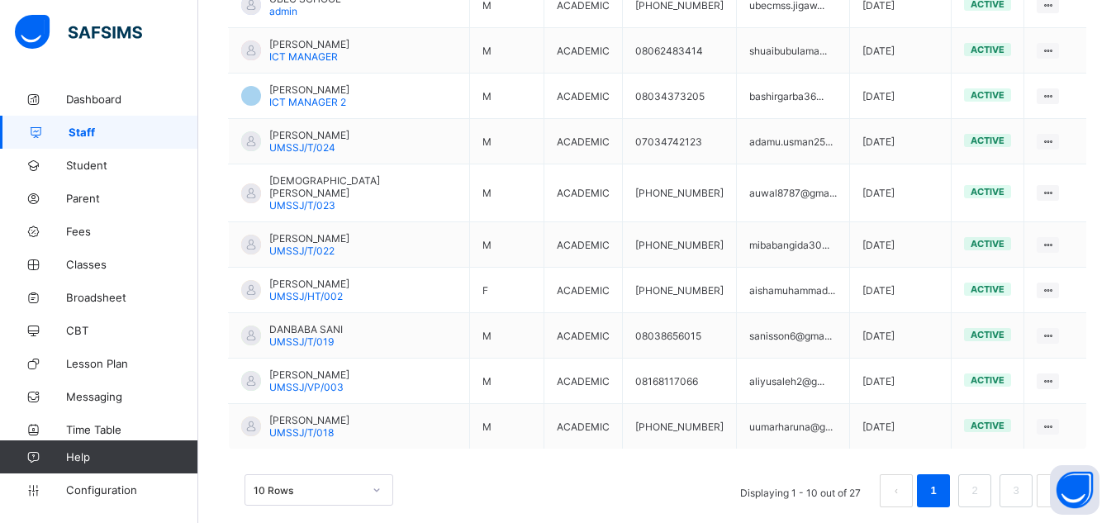
click at [96, 132] on span "Staff" at bounding box center [134, 132] width 130 height 13
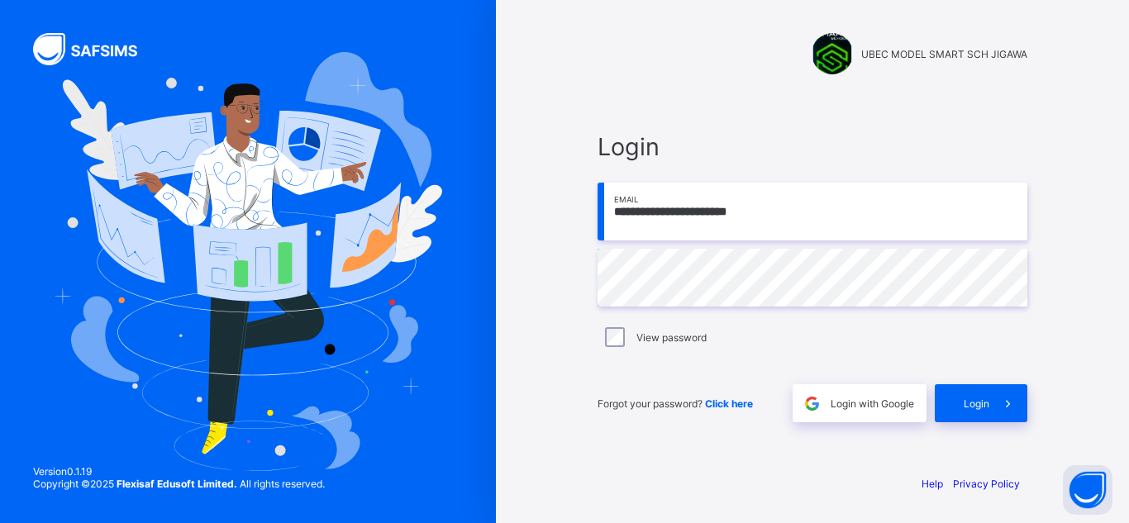
click at [826, 227] on input "**********" at bounding box center [812, 212] width 430 height 58
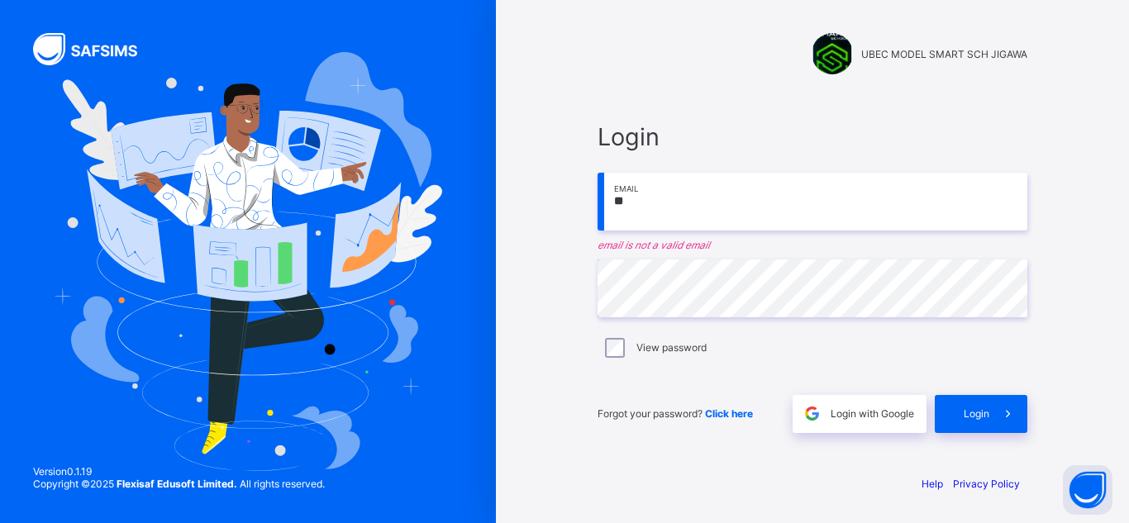
type input "*"
paste input "**********"
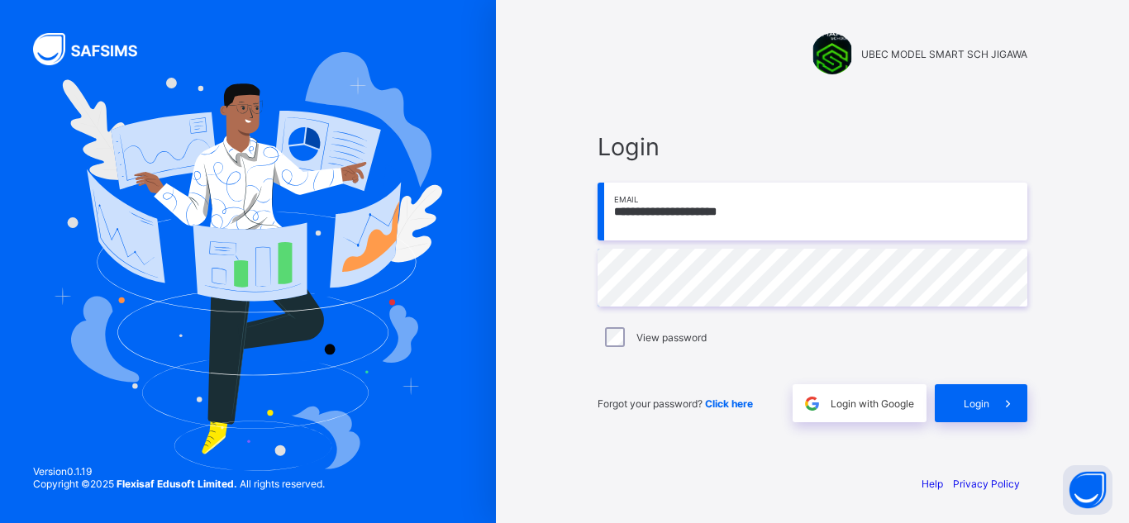
type input "**********"
click at [967, 400] on span "Login" at bounding box center [976, 403] width 26 height 12
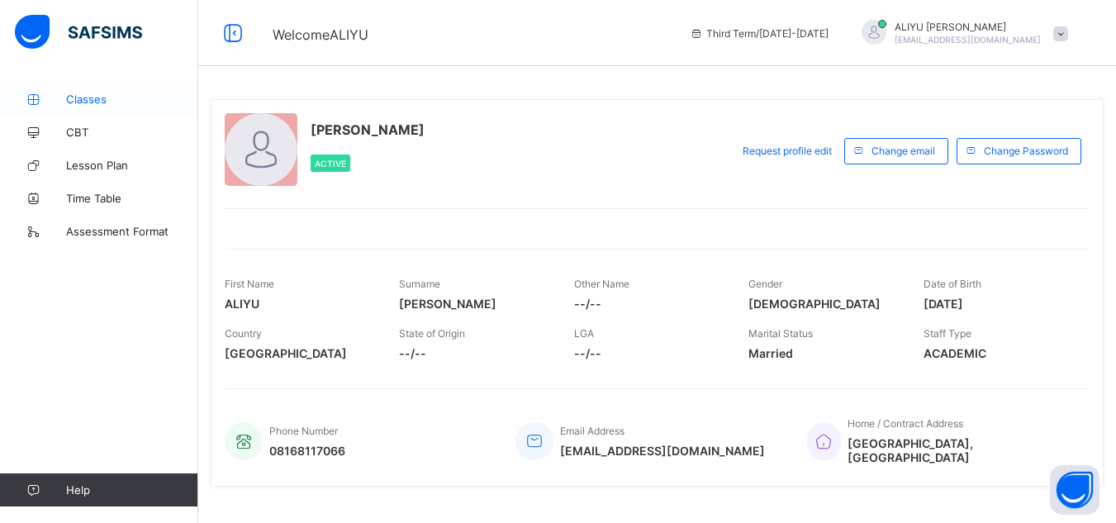
click at [117, 94] on span "Classes" at bounding box center [132, 99] width 132 height 13
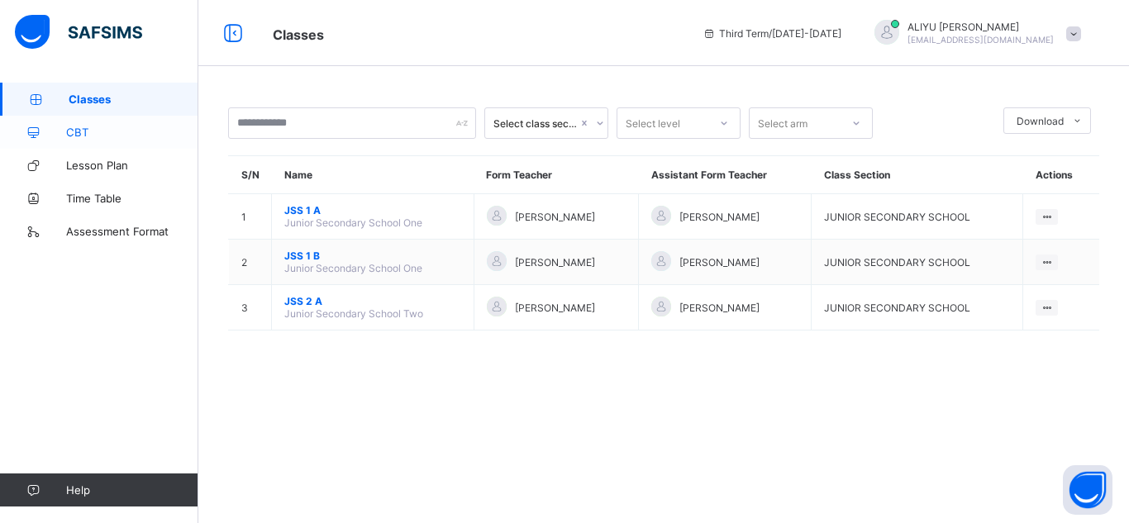
click at [89, 136] on span "CBT" at bounding box center [132, 132] width 132 height 13
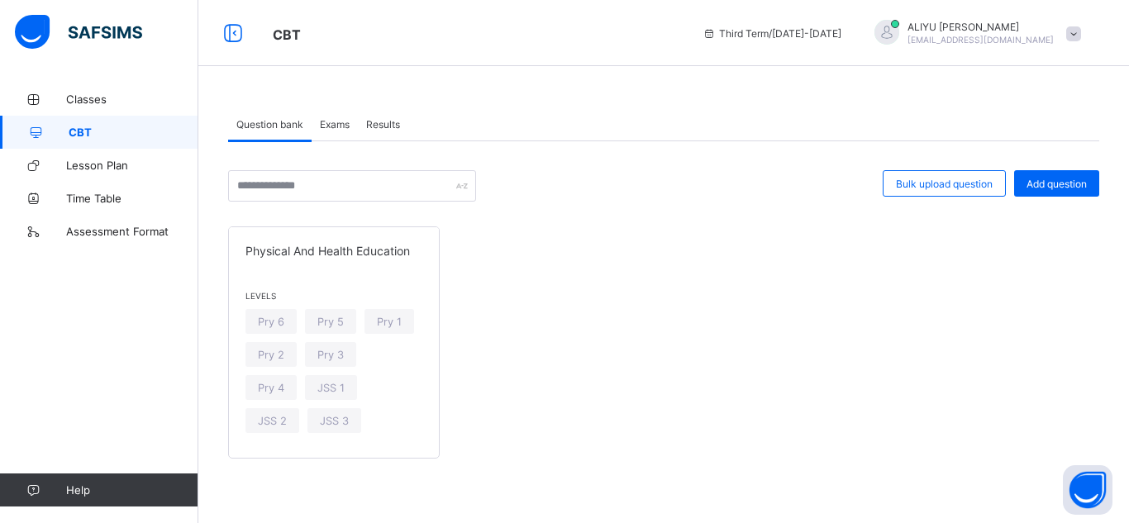
click at [342, 126] on span "Exams" at bounding box center [335, 124] width 30 height 12
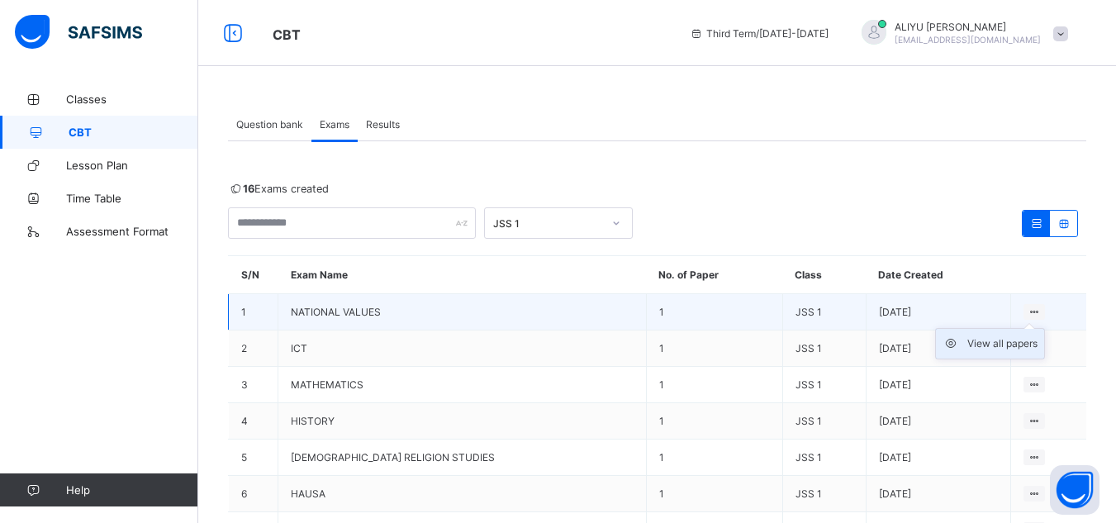
click at [1031, 343] on div "View all papers" at bounding box center [1003, 343] width 70 height 17
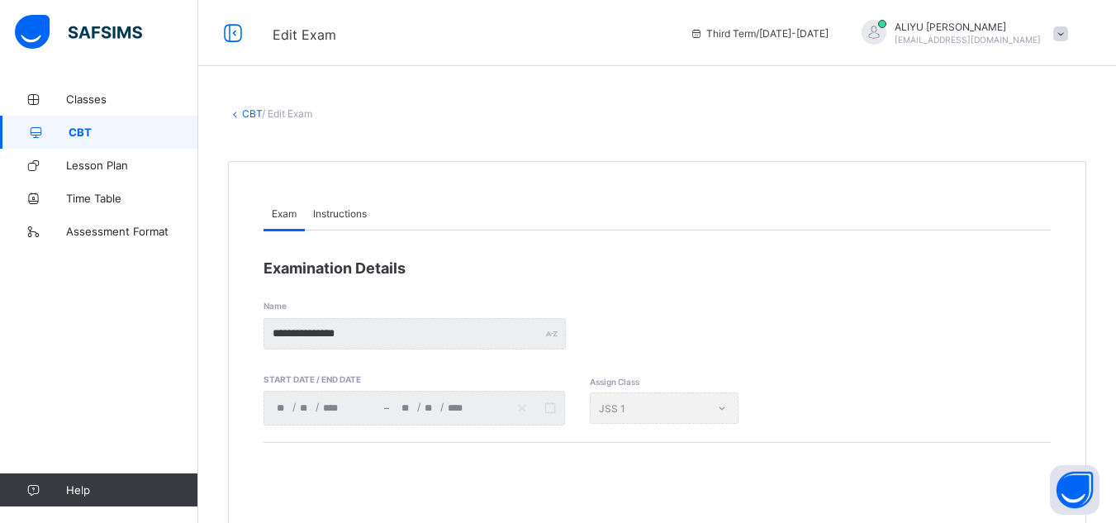
click at [134, 130] on span "CBT" at bounding box center [134, 132] width 130 height 13
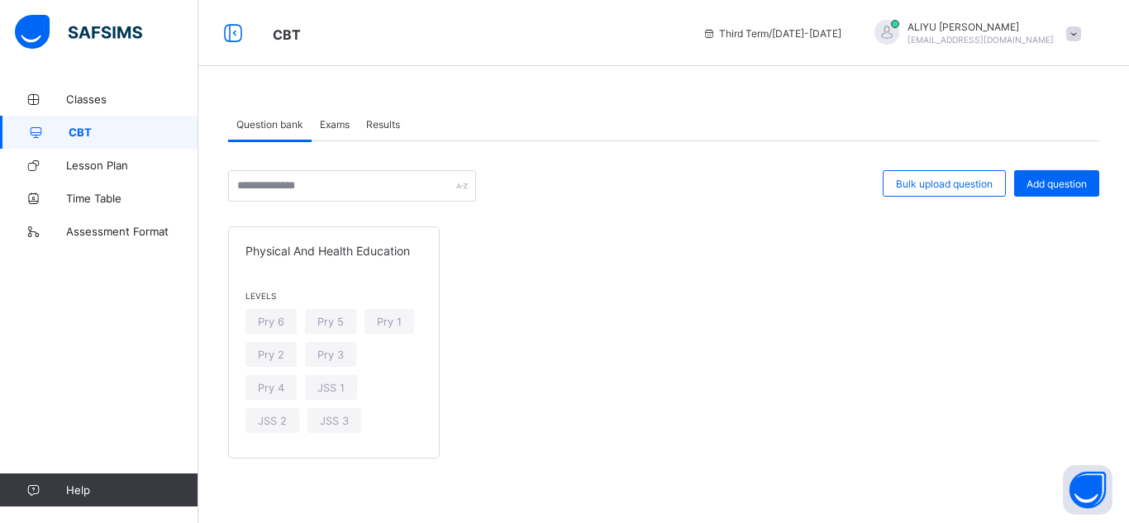
click at [335, 130] on span "Exams" at bounding box center [335, 124] width 30 height 12
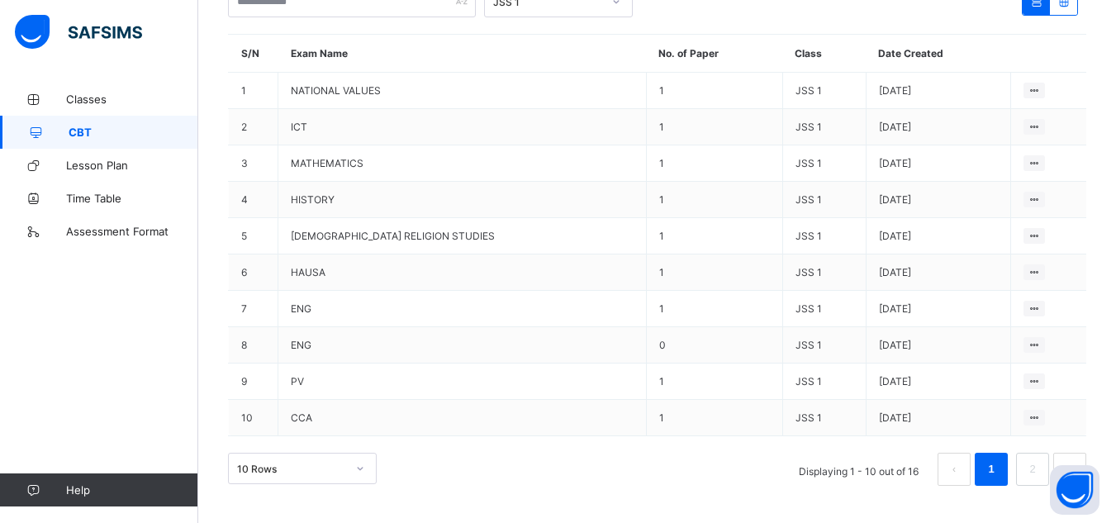
scroll to position [268, 0]
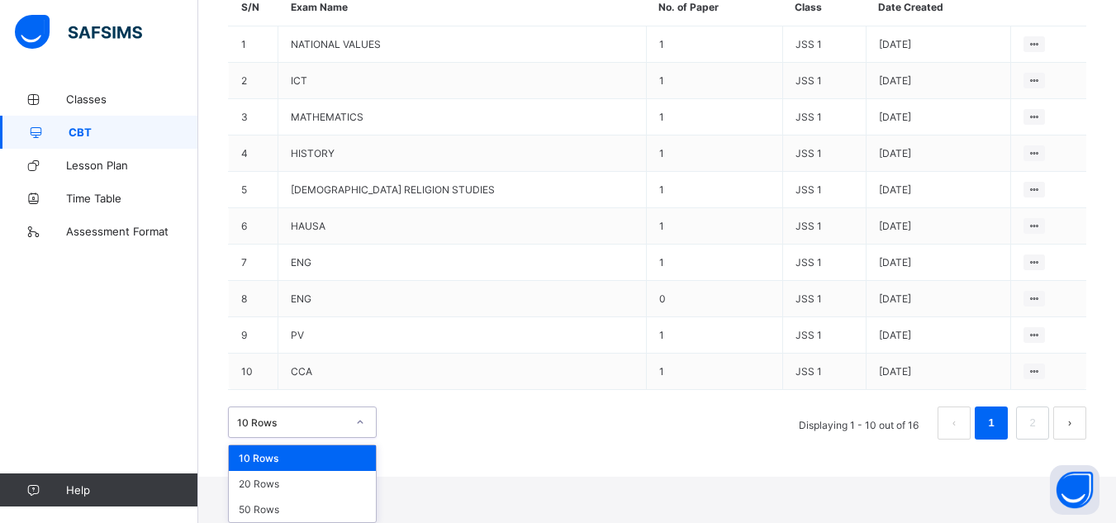
click at [362, 438] on div "option 10 Rows focused, 1 of 3. 3 results available. Use Up and Down to choose …" at bounding box center [302, 422] width 149 height 31
click at [319, 502] on div "50 Rows" at bounding box center [302, 510] width 147 height 26
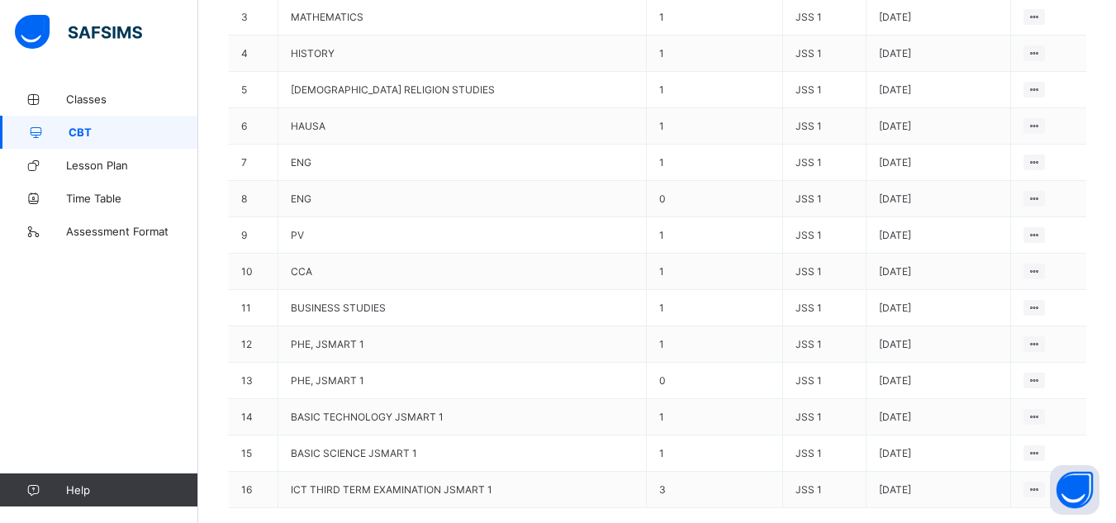
scroll to position [387, 0]
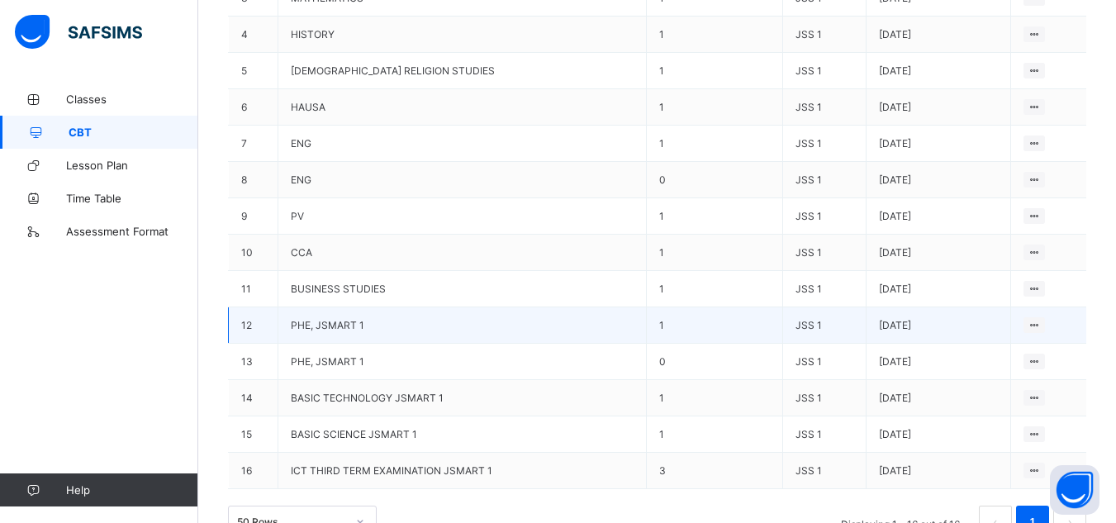
click at [1087, 321] on td "View all papers" at bounding box center [1049, 325] width 76 height 36
click at [1021, 356] on div "View all papers" at bounding box center [1003, 357] width 70 height 17
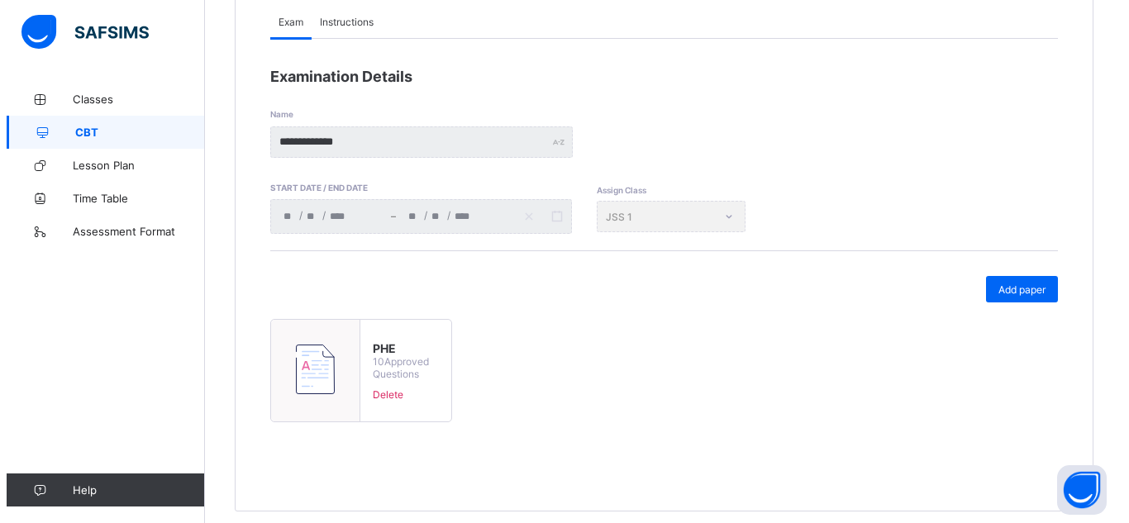
scroll to position [205, 0]
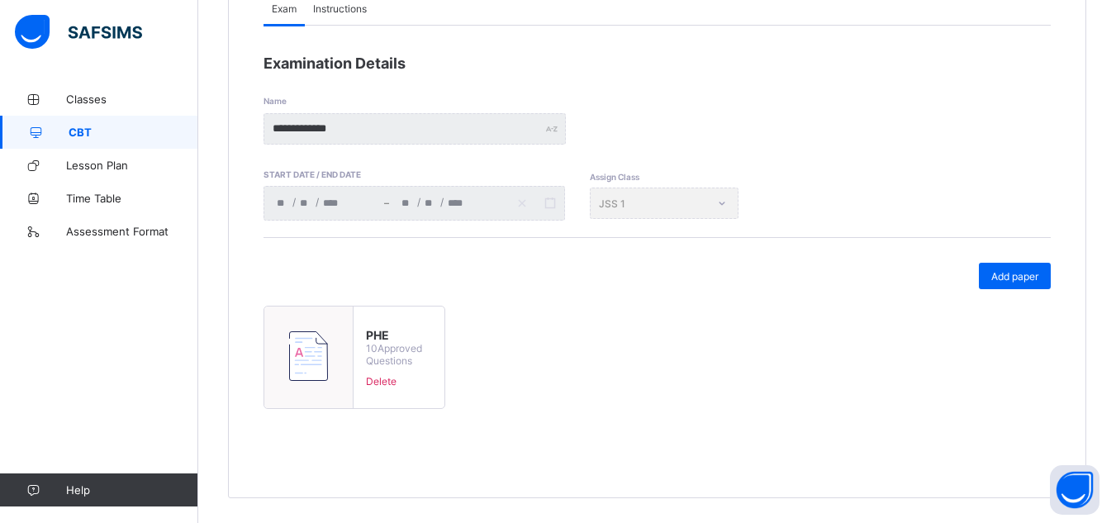
click at [718, 204] on div "Assign Class JSS 1" at bounding box center [664, 203] width 149 height 31
click at [725, 204] on div "Assign Class JSS 1" at bounding box center [664, 203] width 149 height 31
click at [319, 350] on img at bounding box center [308, 356] width 39 height 50
type input "***"
type input "**********"
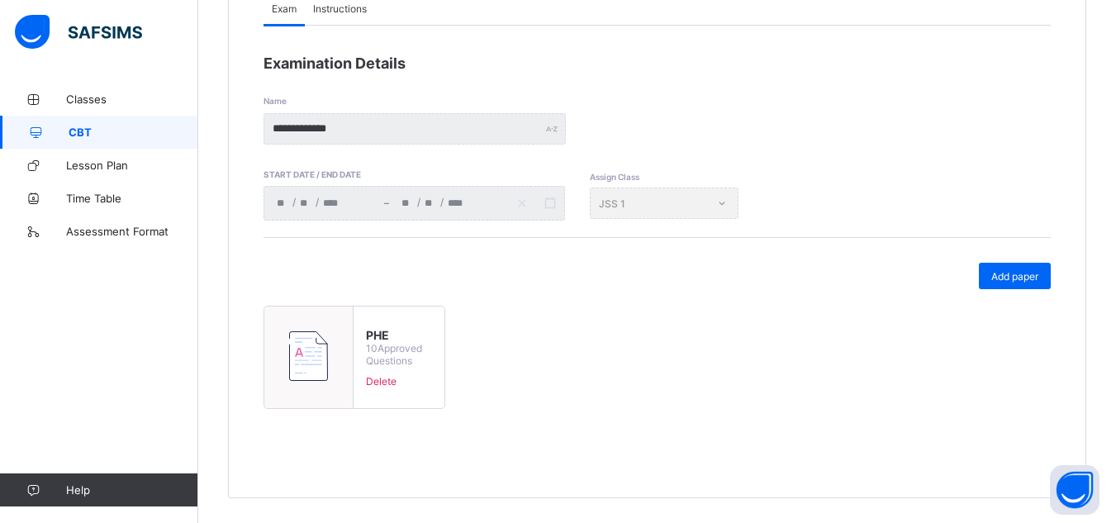
type input "*"
type input "**"
type input "****"
type input "**********"
type input "*"
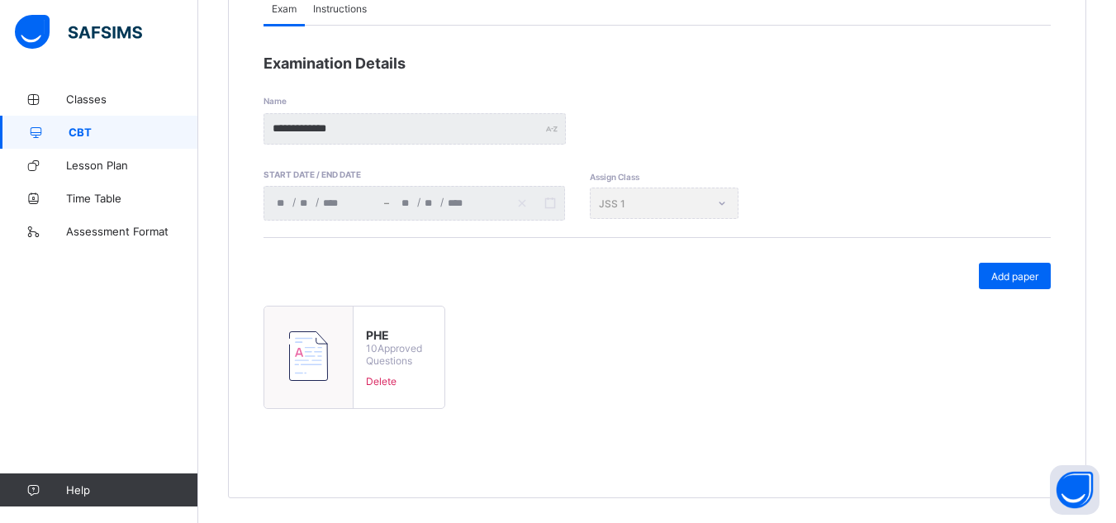
type input "**"
type input "****"
type input "**"
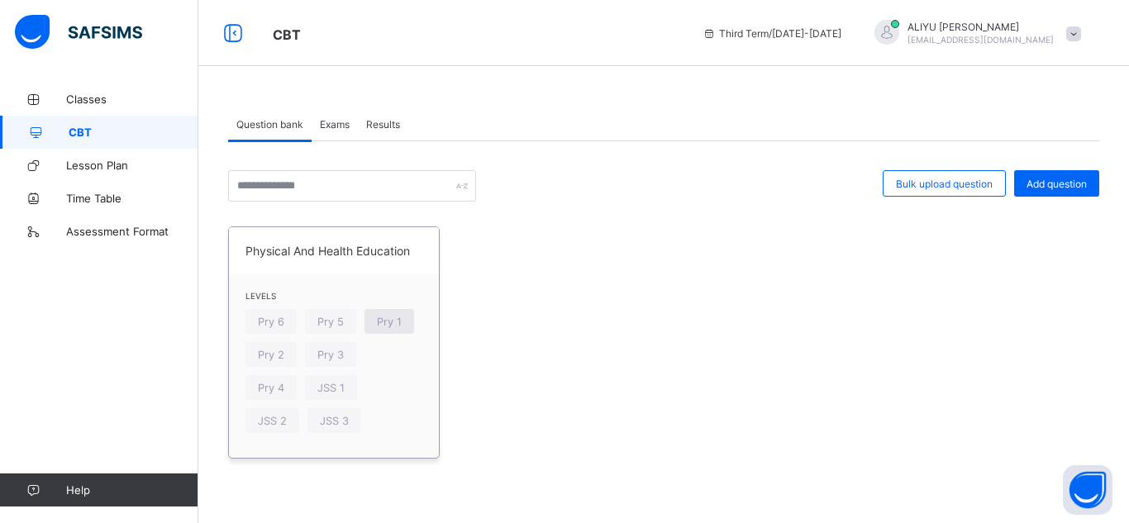
click at [390, 332] on div "Pry 1" at bounding box center [389, 321] width 50 height 25
click at [1075, 31] on span at bounding box center [1073, 33] width 15 height 15
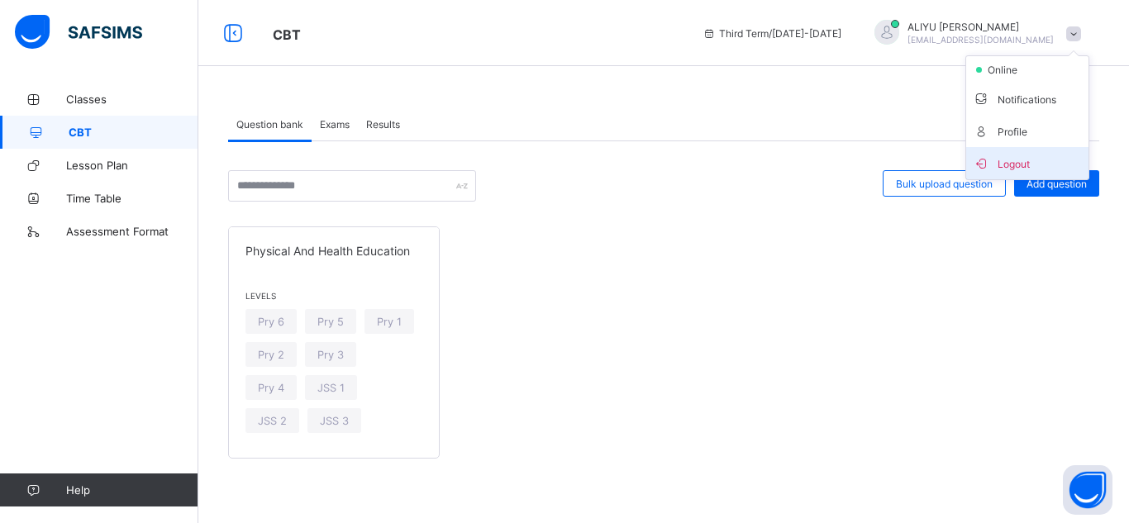
click at [1013, 151] on li "Logout" at bounding box center [1027, 163] width 122 height 32
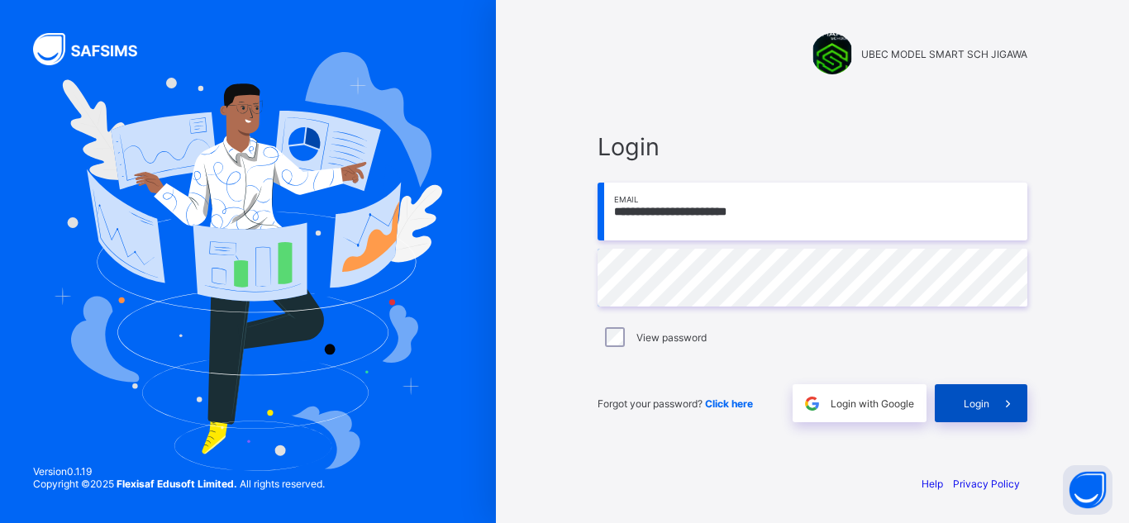
click at [970, 402] on span "Login" at bounding box center [976, 403] width 26 height 12
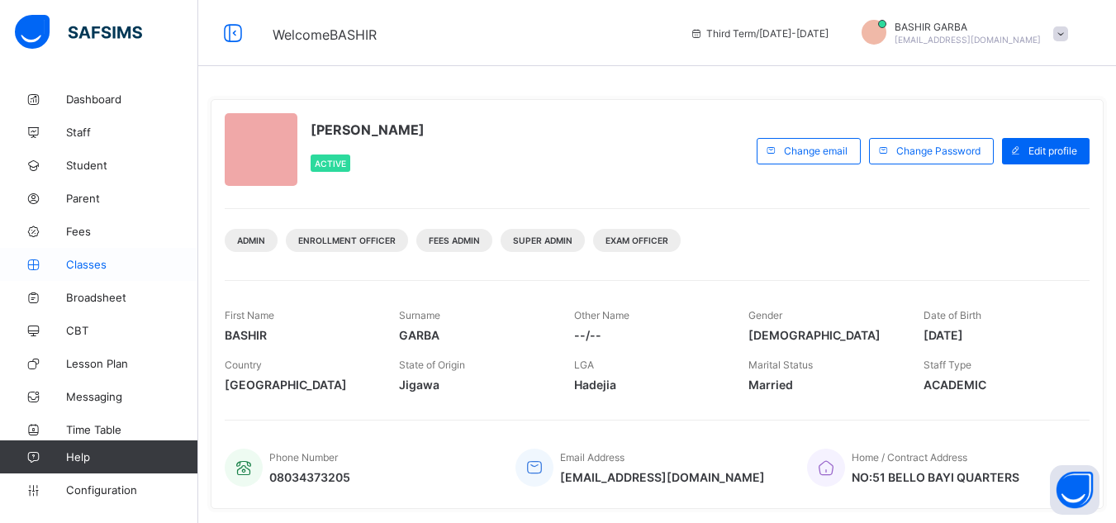
click at [86, 259] on span "Classes" at bounding box center [132, 264] width 132 height 13
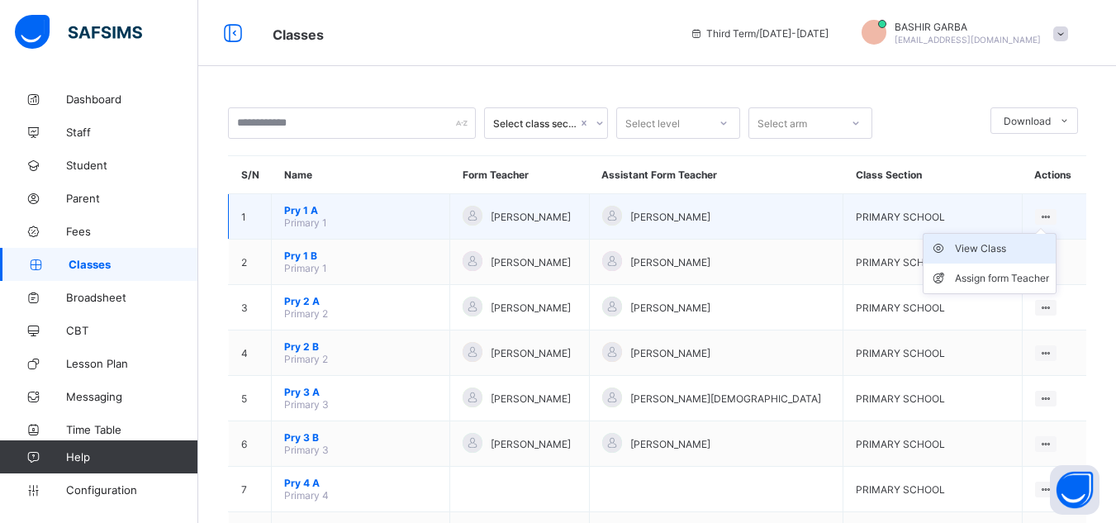
click at [997, 250] on div "View Class" at bounding box center [1002, 248] width 94 height 17
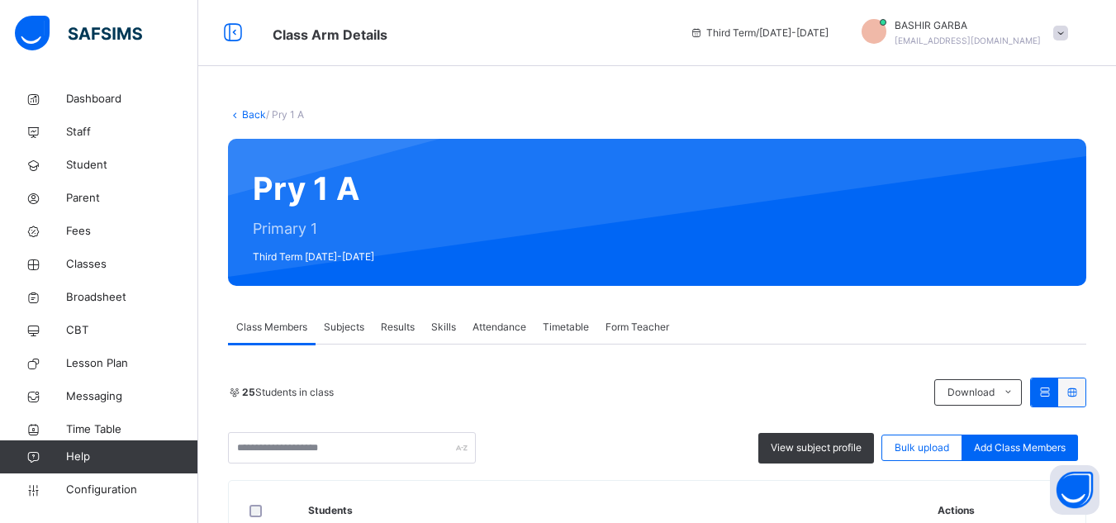
click at [997, 108] on div "Back / Pry 1 A" at bounding box center [657, 114] width 859 height 15
click at [557, 327] on span "Timetable" at bounding box center [566, 327] width 46 height 15
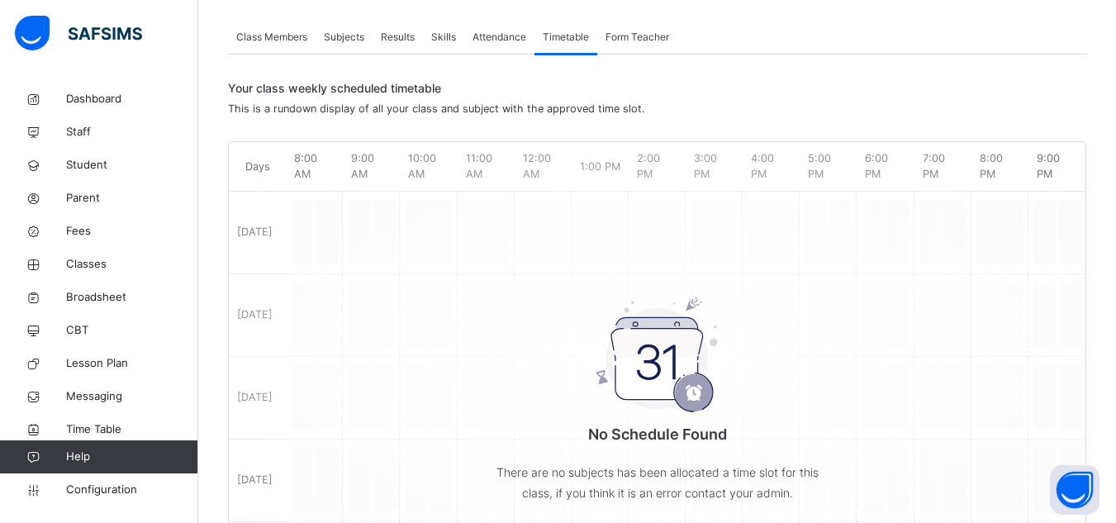
scroll to position [284, 0]
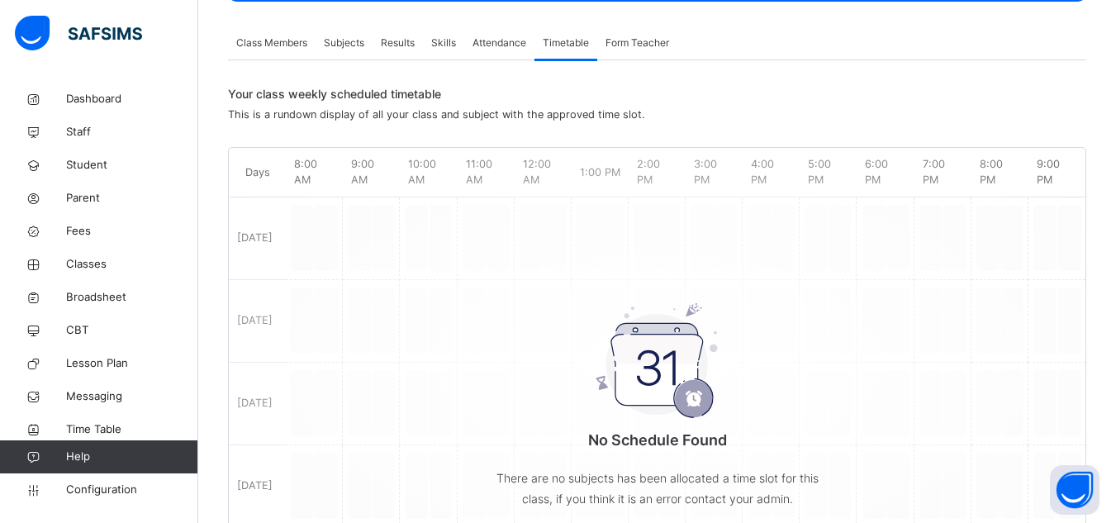
click at [274, 181] on div "No Schedule Found There are no subjects has been allocated a time slot for this…" at bounding box center [657, 361] width 857 height 411
click at [515, 39] on span "Attendance" at bounding box center [500, 43] width 54 height 15
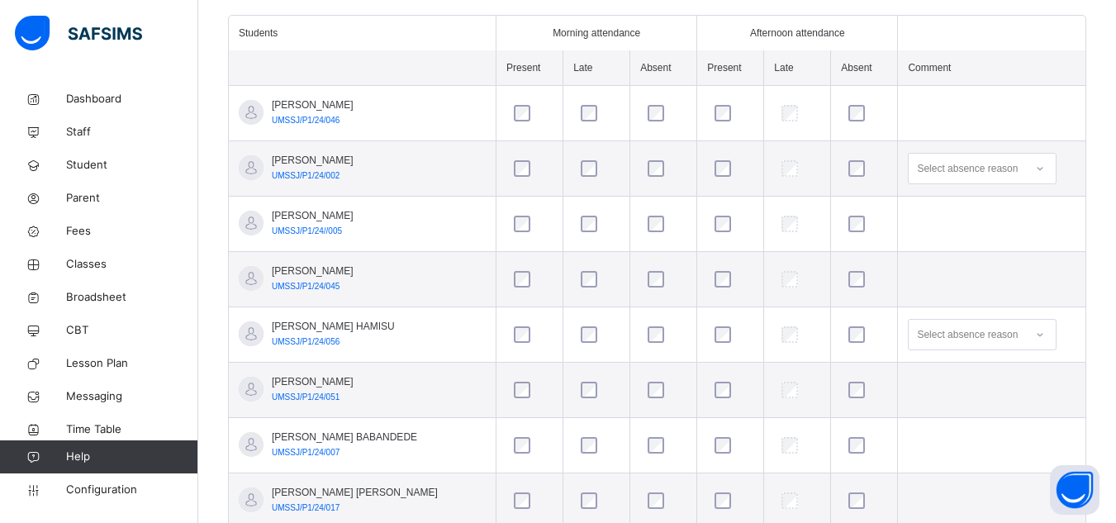
scroll to position [641, 0]
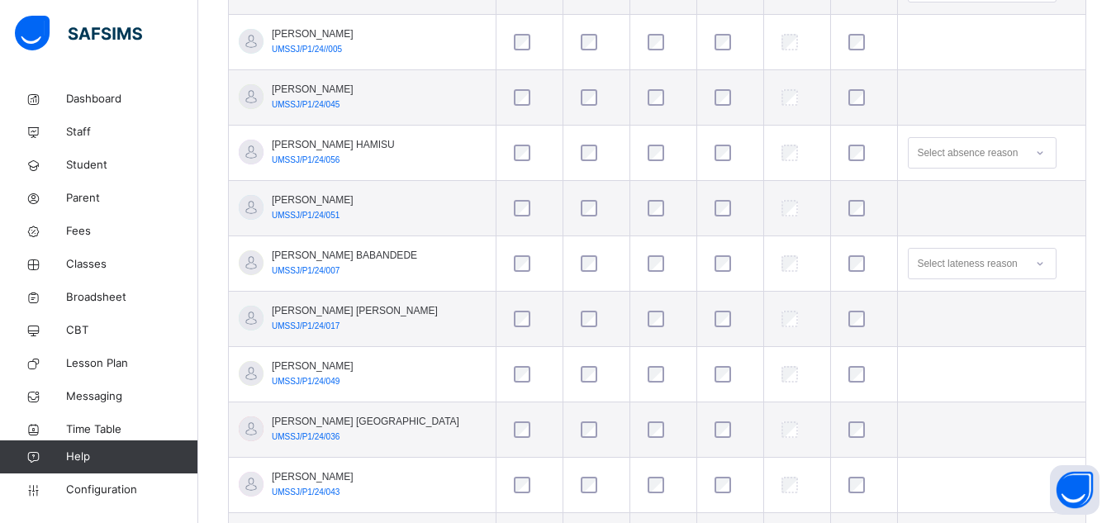
click at [1025, 266] on div "Select lateness reason" at bounding box center [967, 264] width 116 height 26
click at [1006, 299] on div "No options" at bounding box center [982, 301] width 147 height 28
click at [1005, 263] on div "Select lateness reason" at bounding box center [967, 263] width 100 height 31
type input "*"
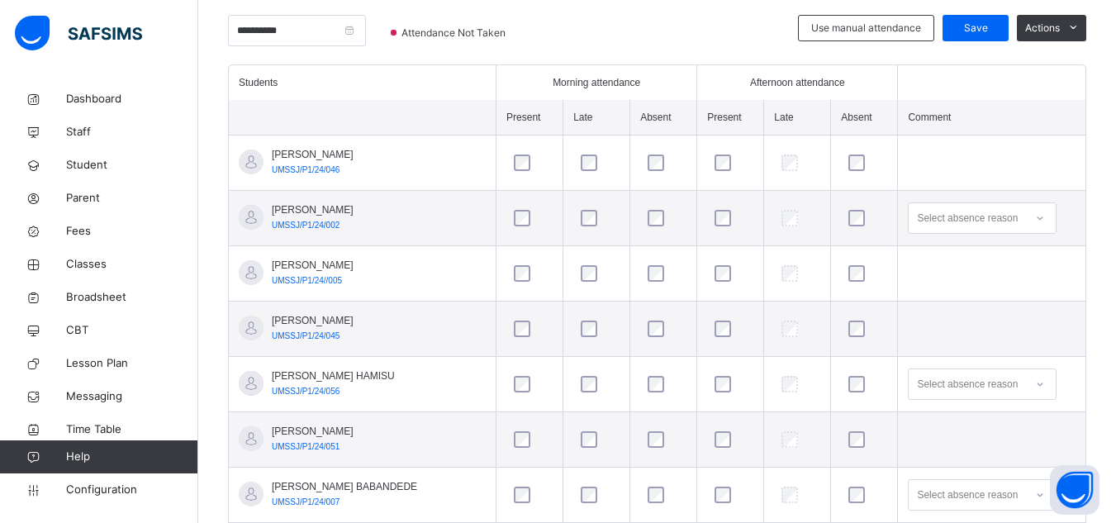
scroll to position [377, 0]
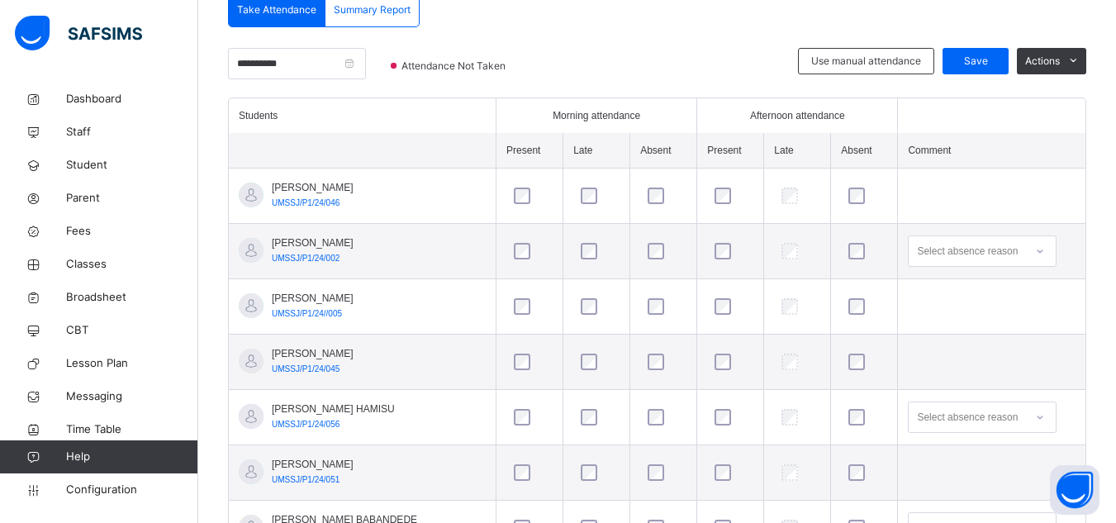
click at [1007, 179] on td at bounding box center [992, 196] width 188 height 55
click at [1044, 248] on icon at bounding box center [1040, 251] width 10 height 17
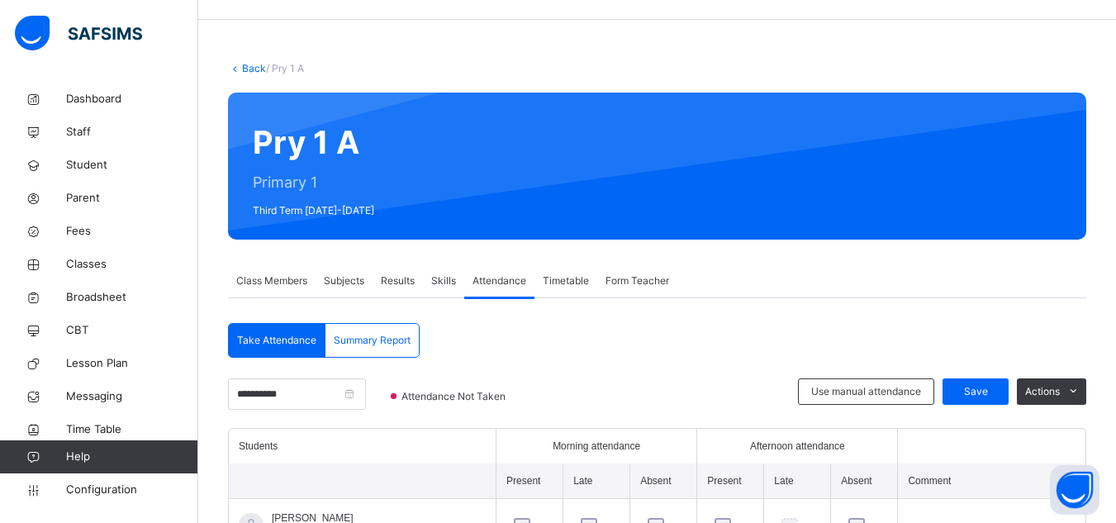
scroll to position [0, 0]
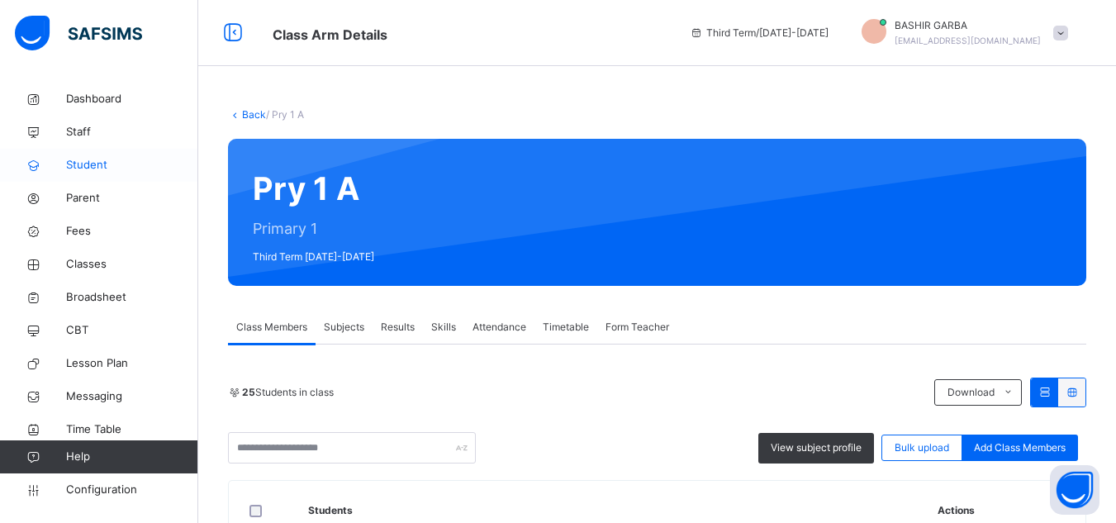
click at [106, 161] on span "Student" at bounding box center [132, 165] width 132 height 17
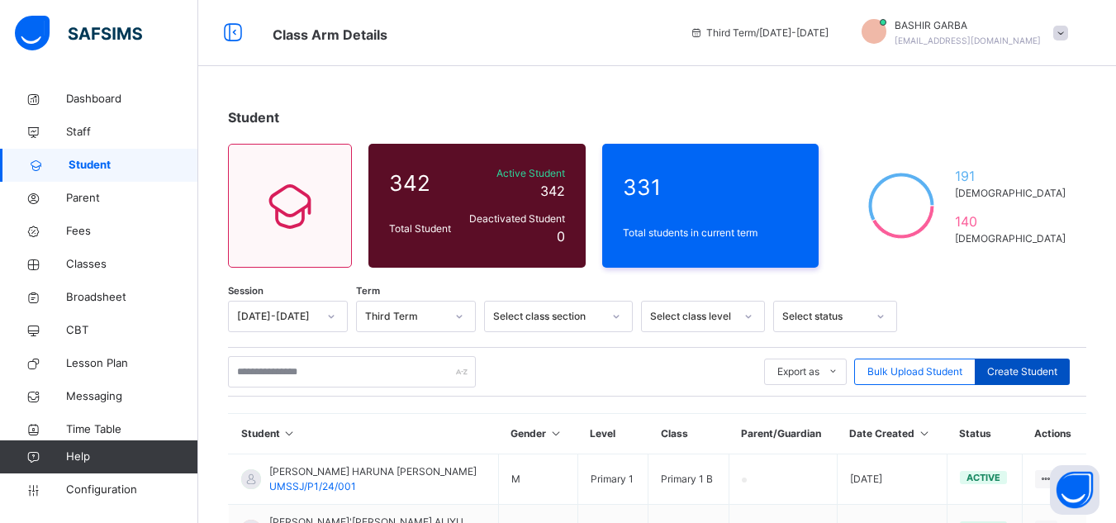
click at [1038, 371] on span "Create Student" at bounding box center [1022, 371] width 70 height 15
select select "**"
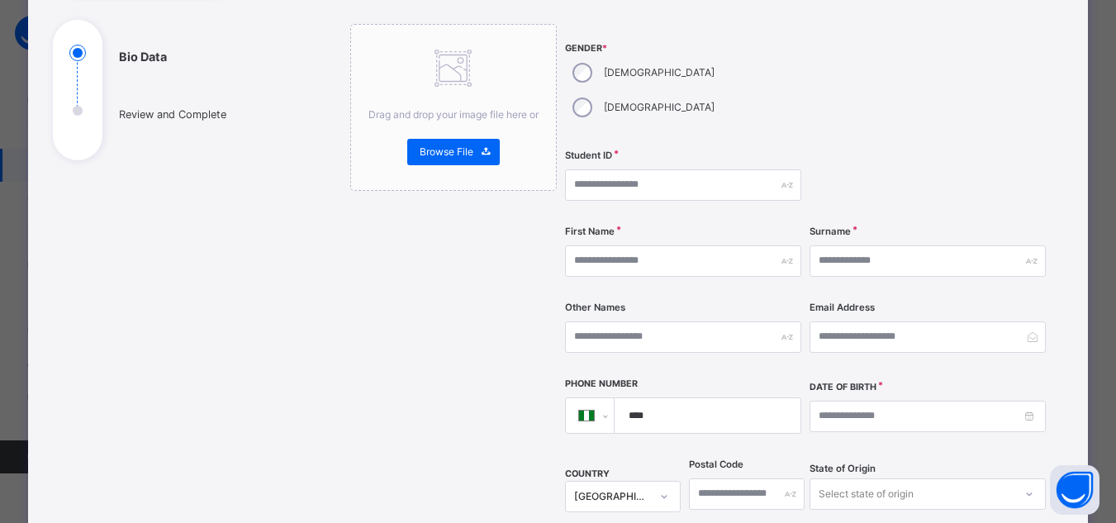
scroll to position [168, 0]
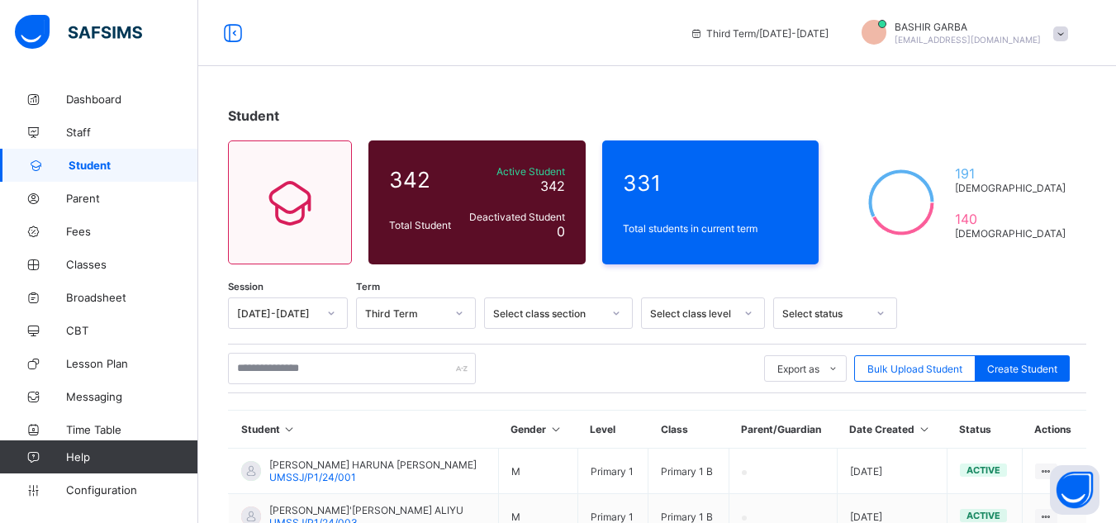
scroll to position [85, 0]
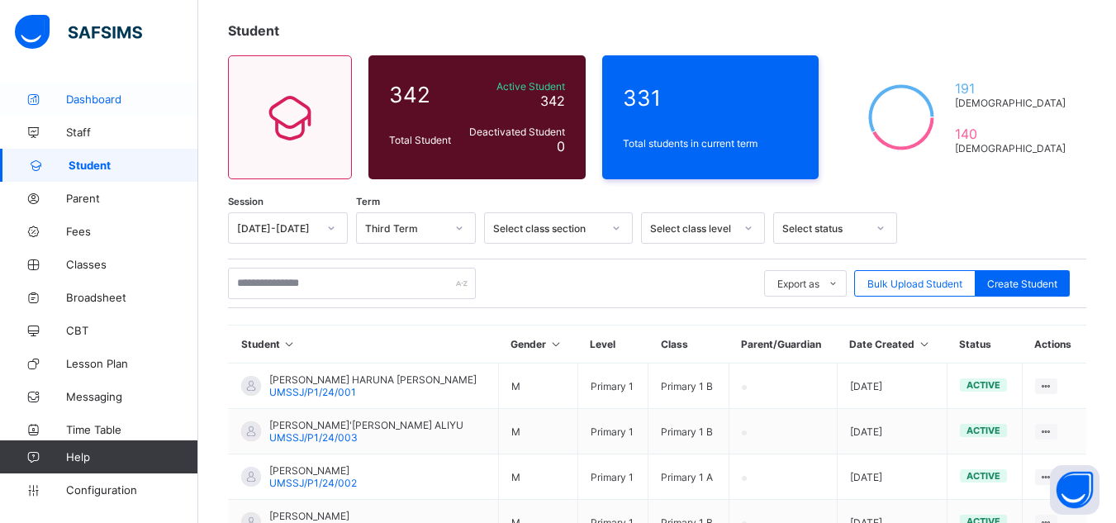
click at [88, 98] on span "Dashboard" at bounding box center [132, 99] width 132 height 13
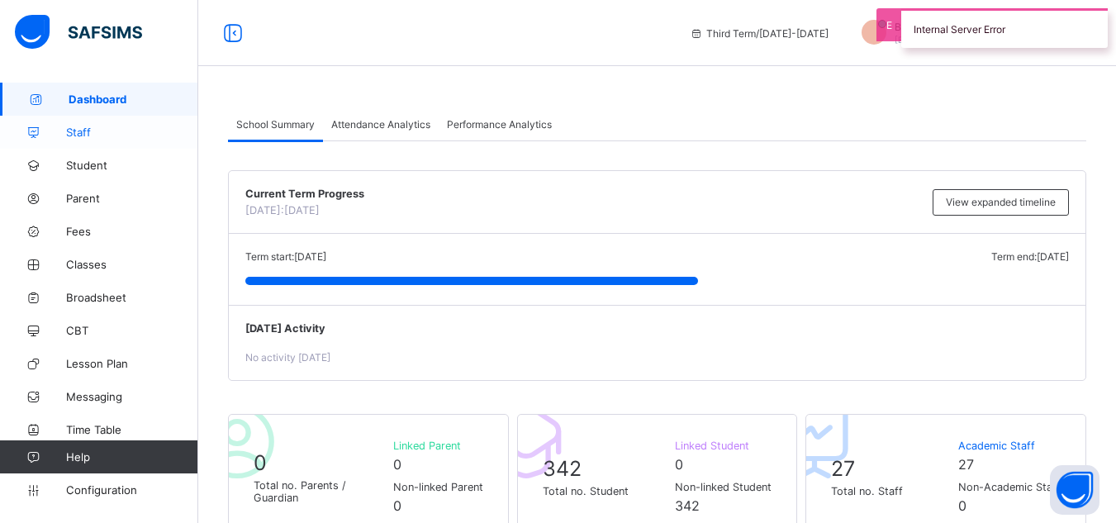
click at [73, 131] on span "Staff" at bounding box center [132, 132] width 132 height 13
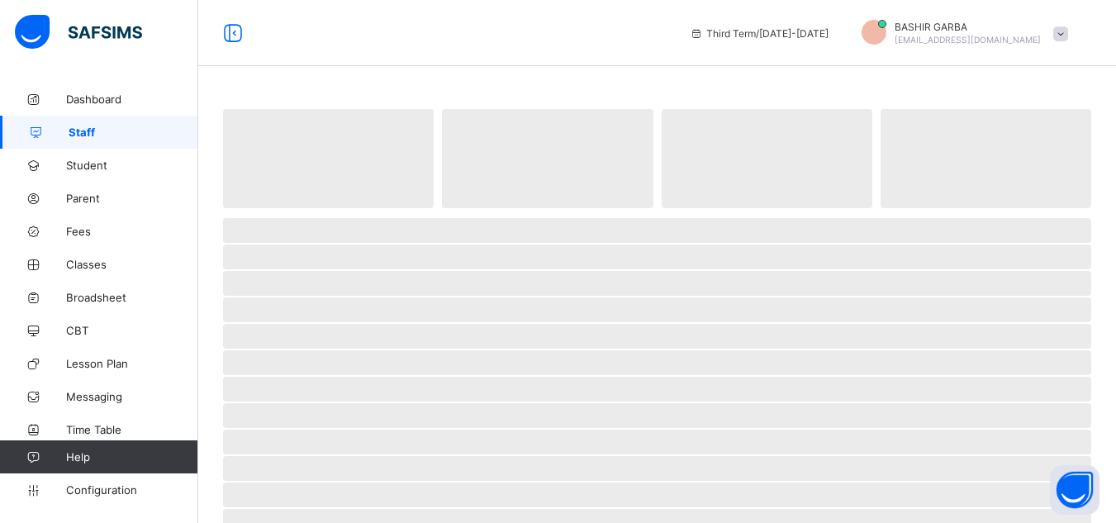
click at [1068, 30] on span at bounding box center [1061, 33] width 15 height 15
